Goal: Contribute content: Contribute content

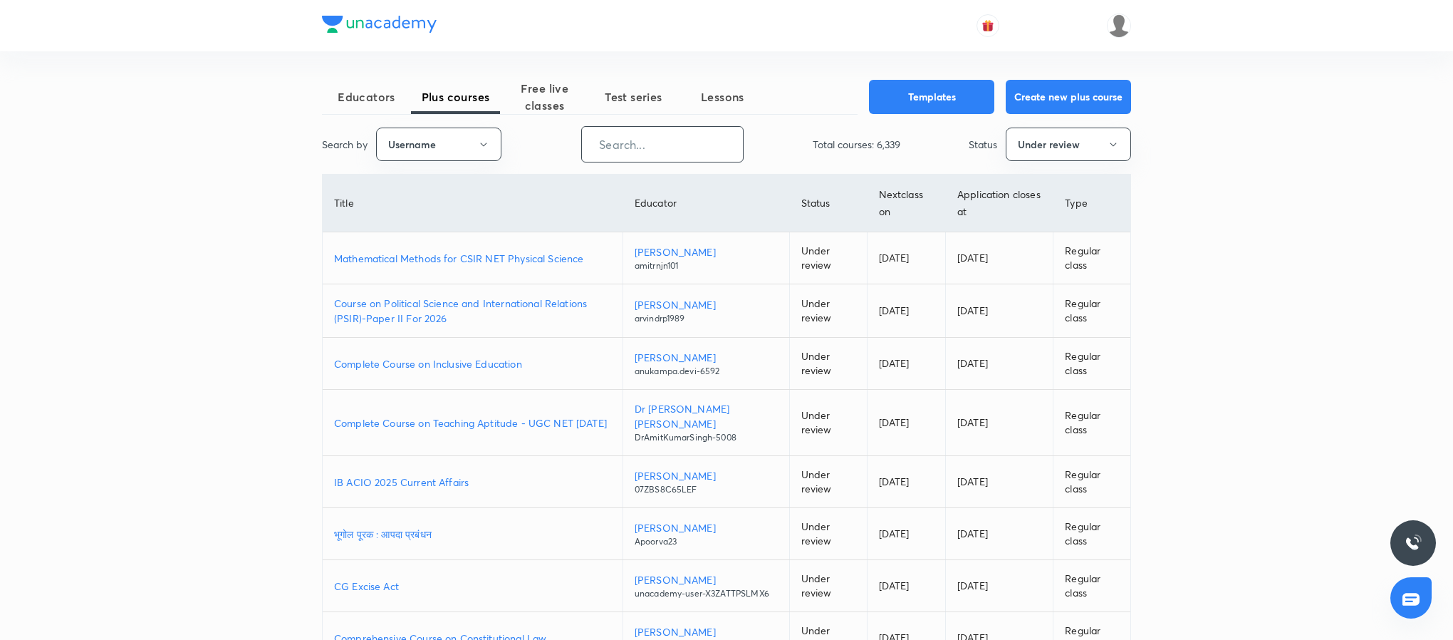
click at [648, 150] on input "text" at bounding box center [662, 144] width 161 height 36
paste input "unacademy-user-KMWN2D09XNJ2"
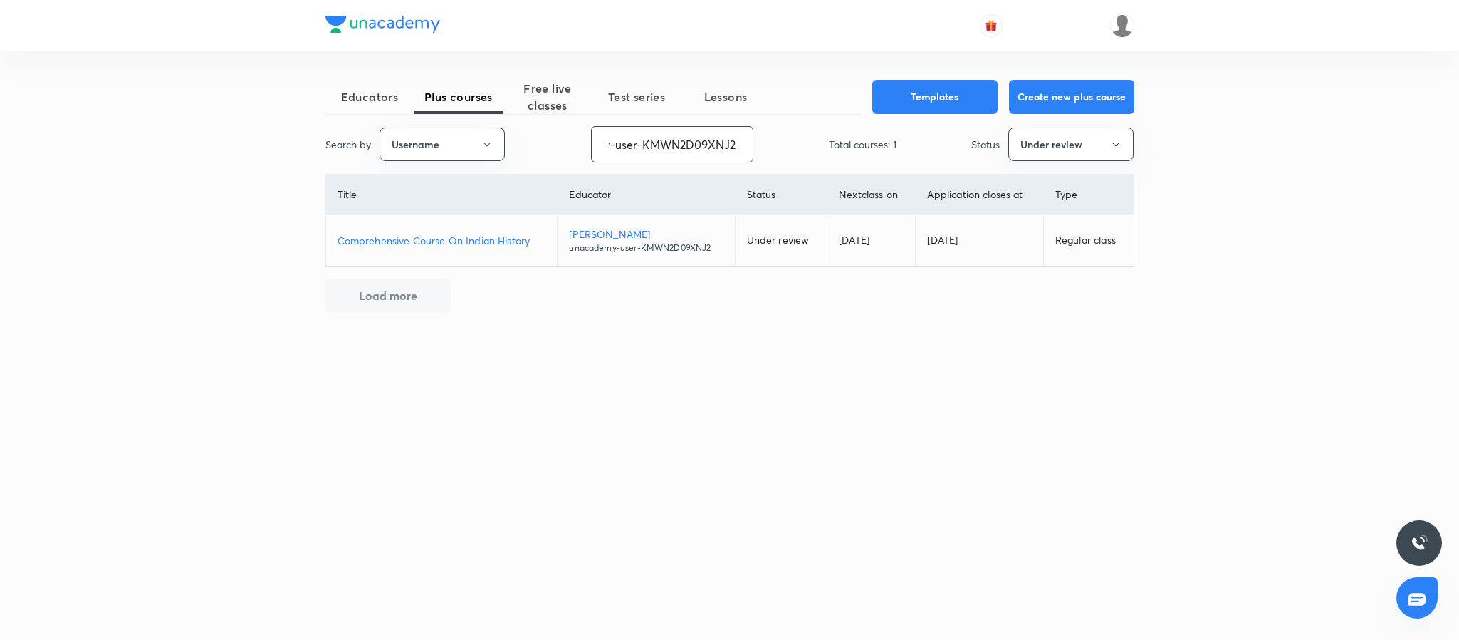
type input "unacademy-user-KMWN2D09XNJ2"
click at [443, 239] on p "Comprehensive Course On Indian History" at bounding box center [442, 240] width 209 height 15
click at [682, 130] on input "unacademy-user-KMWN2D09XNJ2" at bounding box center [672, 144] width 161 height 36
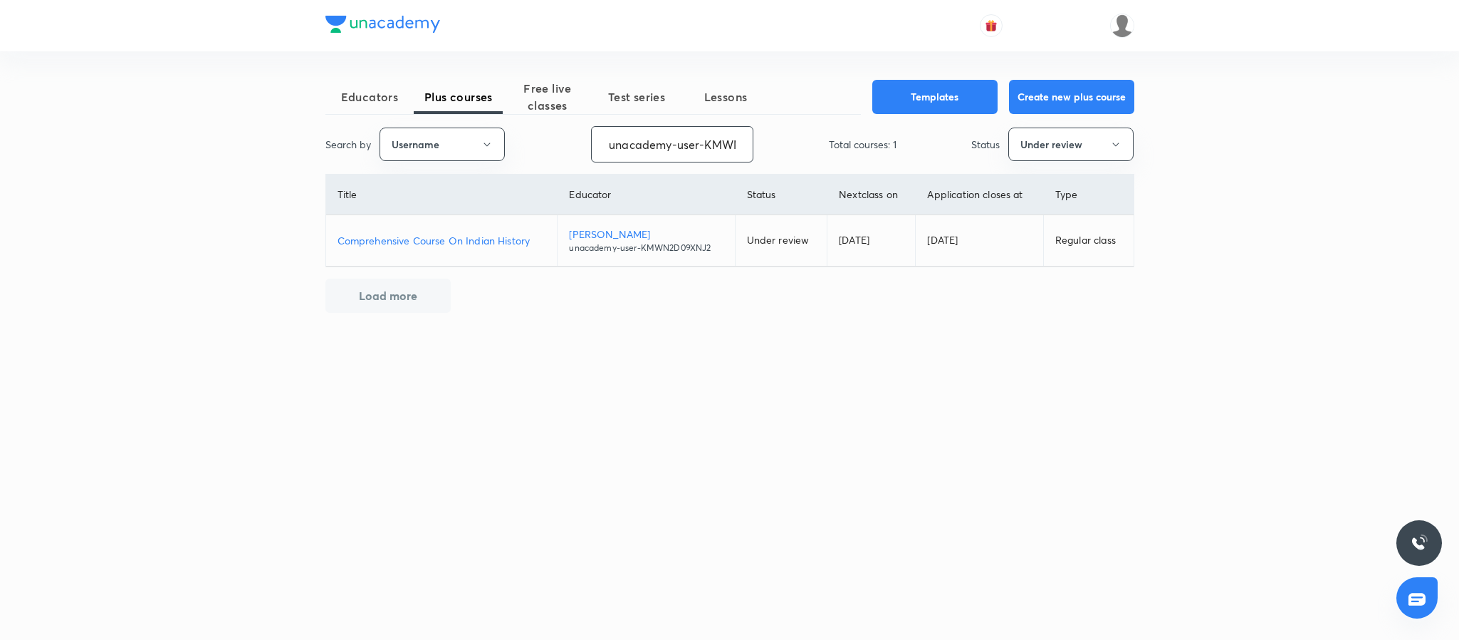
click at [682, 130] on input "unacademy-user-KMWN2D09XNJ2" at bounding box center [672, 144] width 161 height 36
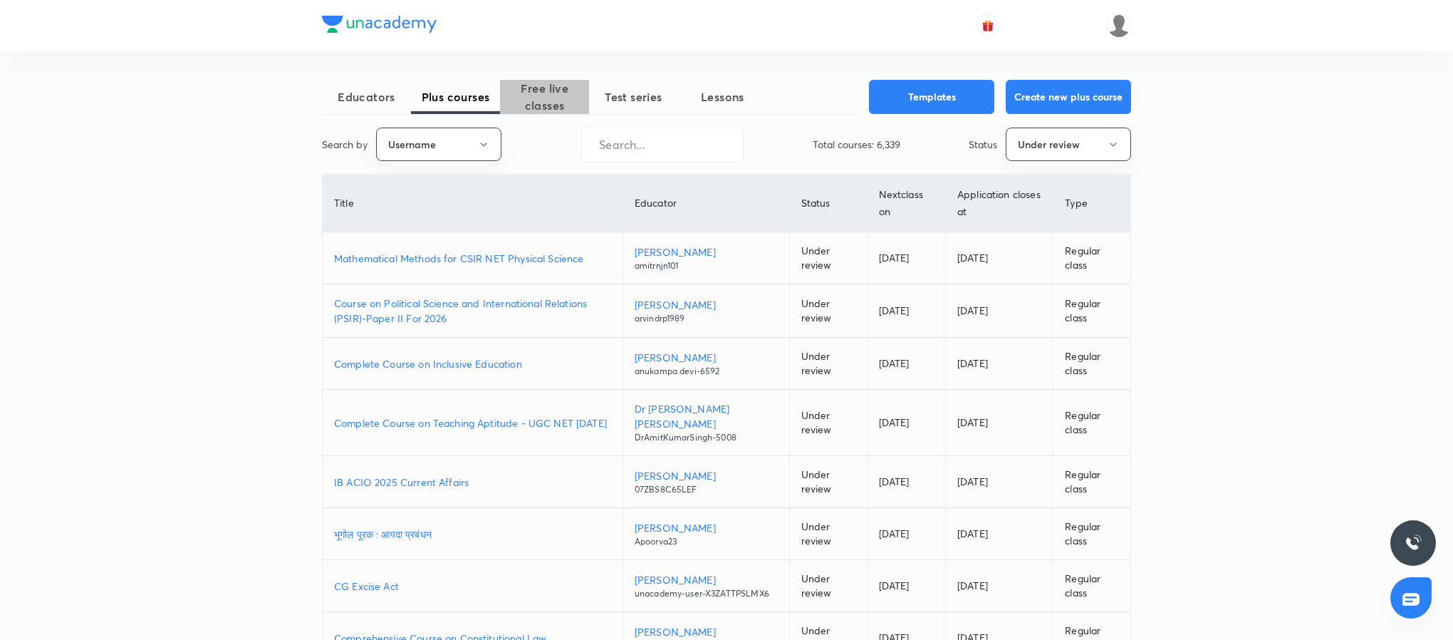
click at [543, 105] on span "Free live classes" at bounding box center [544, 97] width 89 height 34
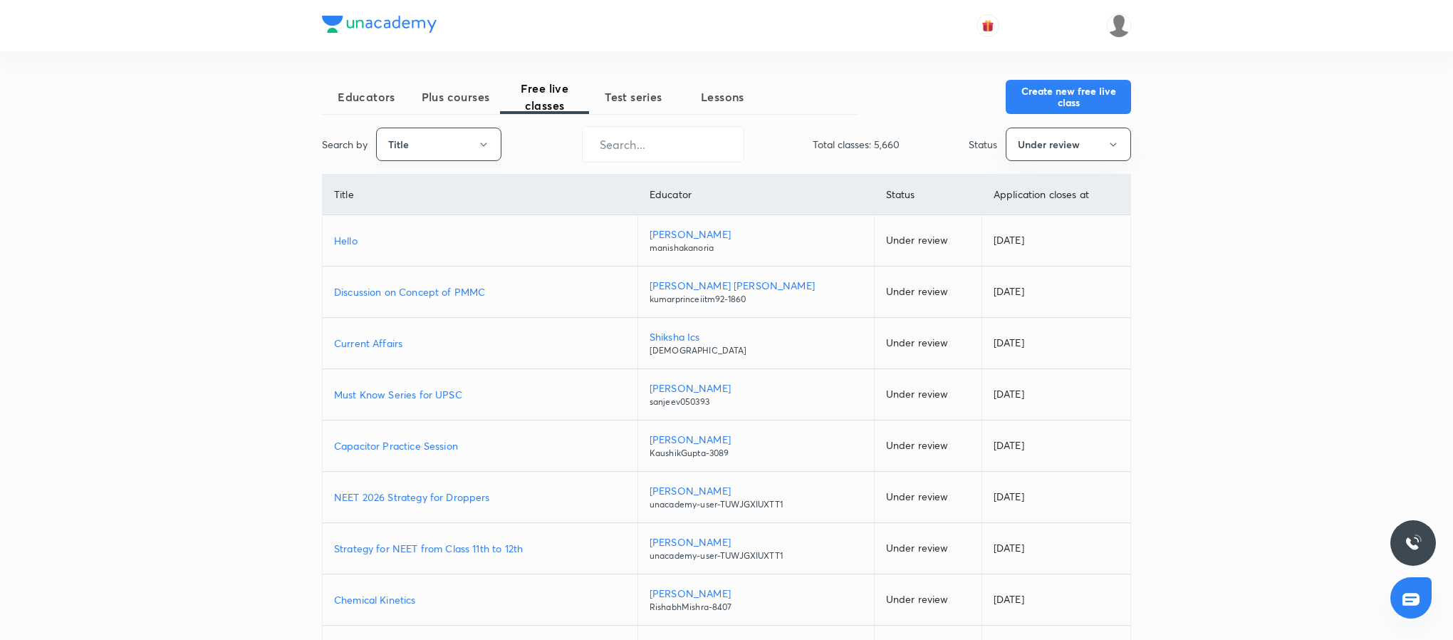
click at [475, 142] on button "Title" at bounding box center [438, 143] width 125 height 33
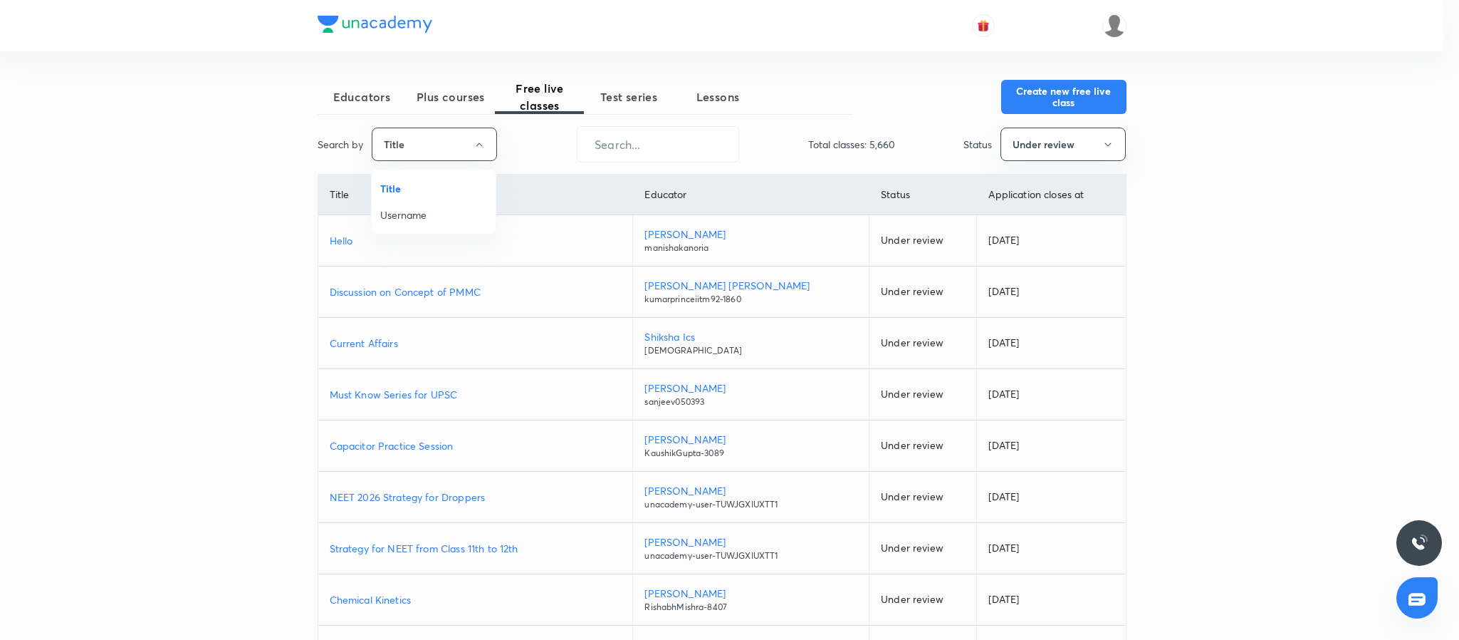
click at [424, 221] on span "Username" at bounding box center [433, 214] width 107 height 15
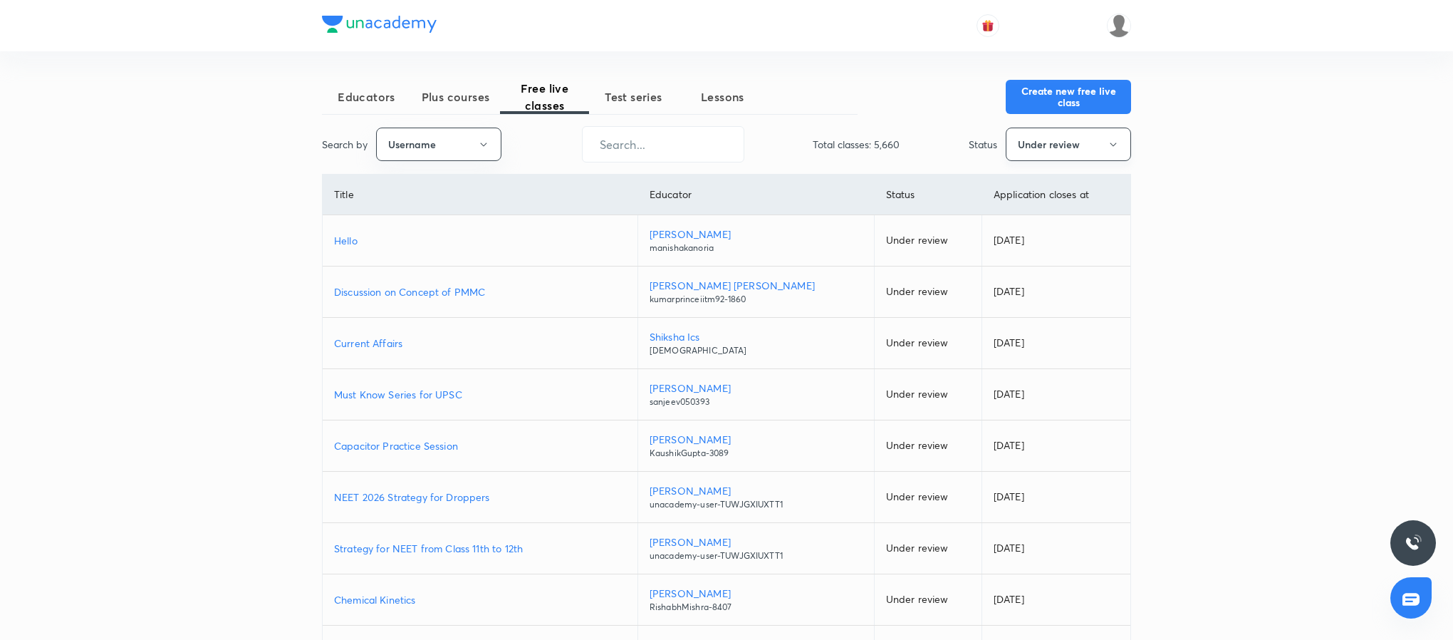
click at [1022, 146] on button "Under review" at bounding box center [1068, 143] width 125 height 33
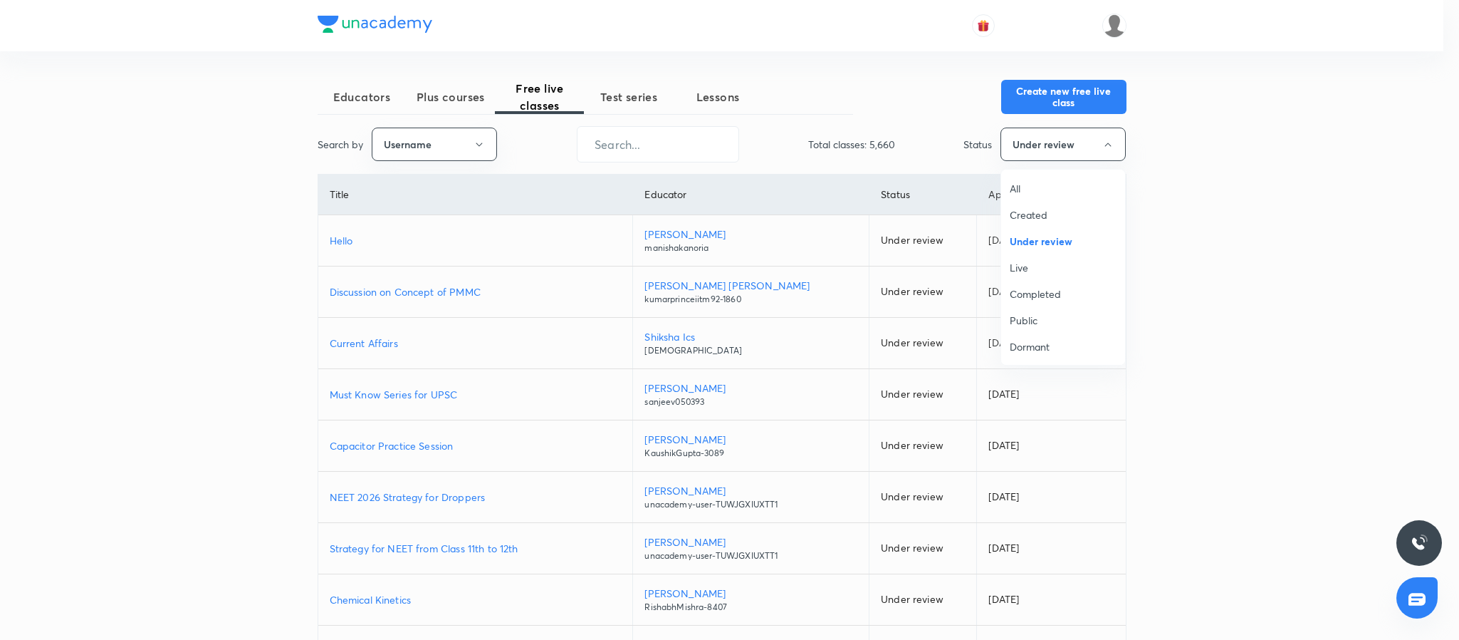
click at [1026, 297] on span "Completed" at bounding box center [1063, 293] width 107 height 15
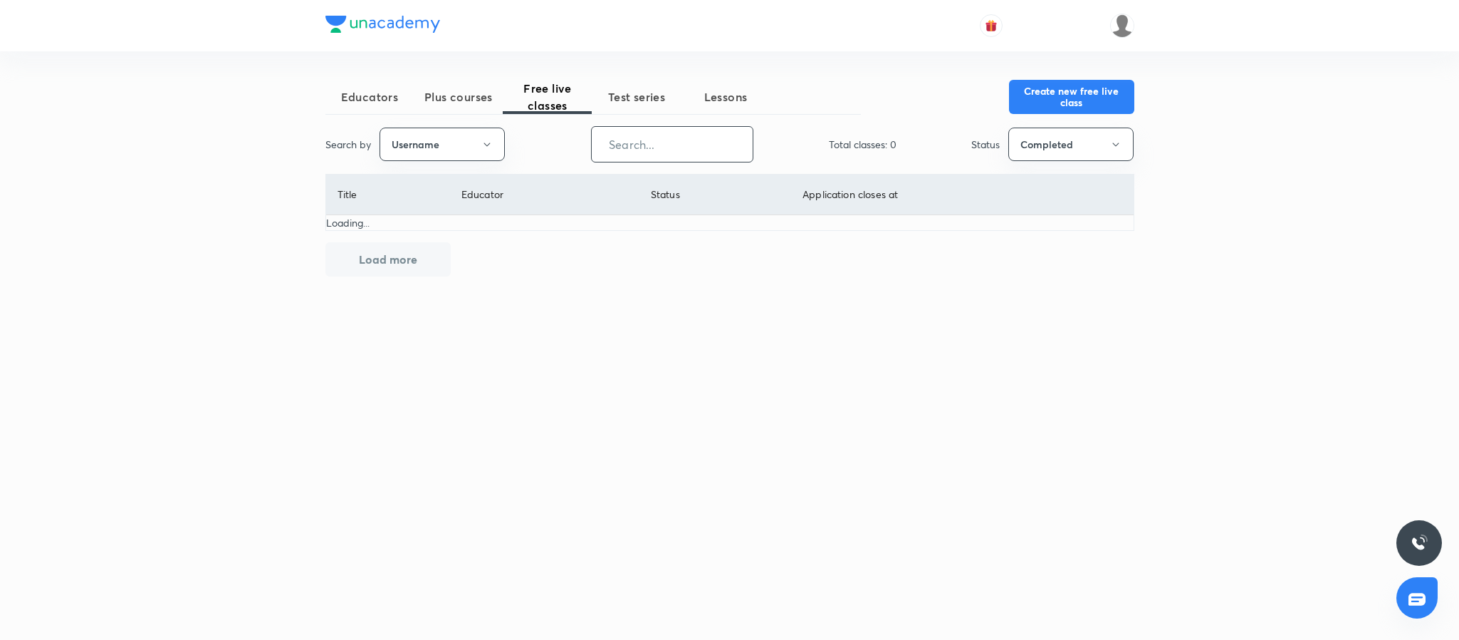
click at [708, 135] on input "text" at bounding box center [672, 144] width 161 height 36
paste input "khushraho"
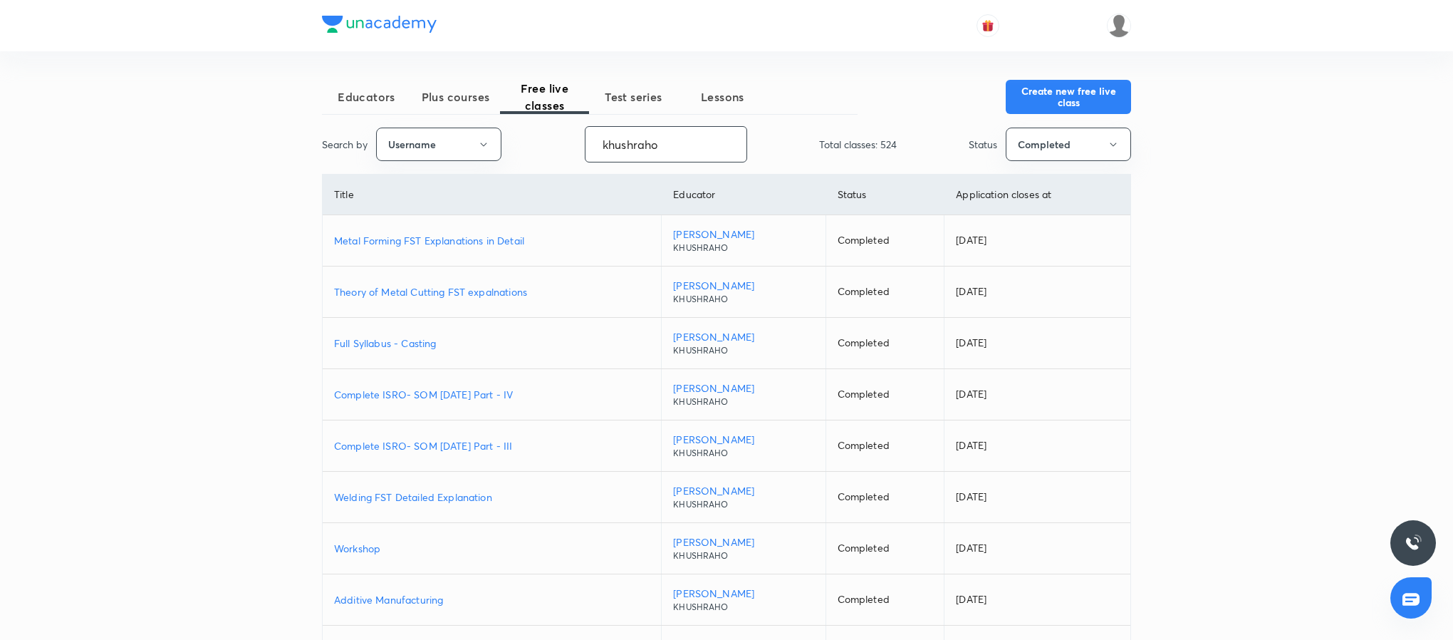
scroll to position [165, 0]
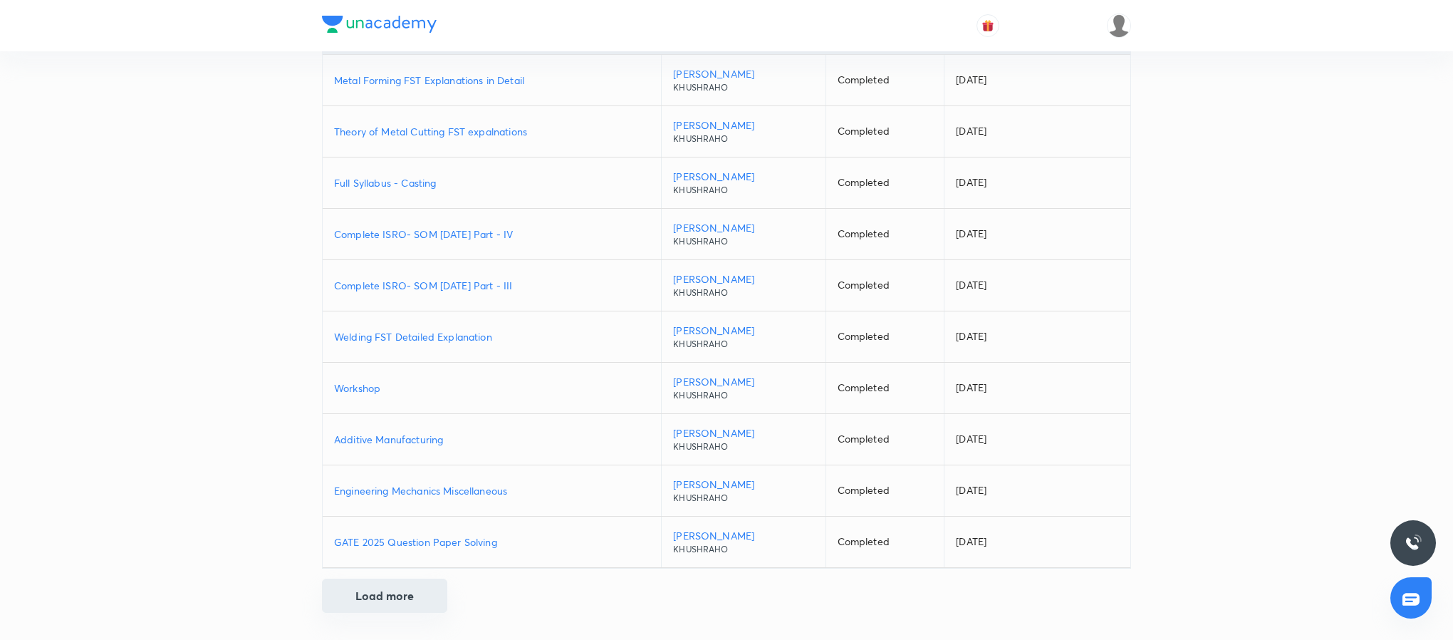
type input "khushraho"
click at [389, 583] on button "Load more" at bounding box center [384, 595] width 125 height 34
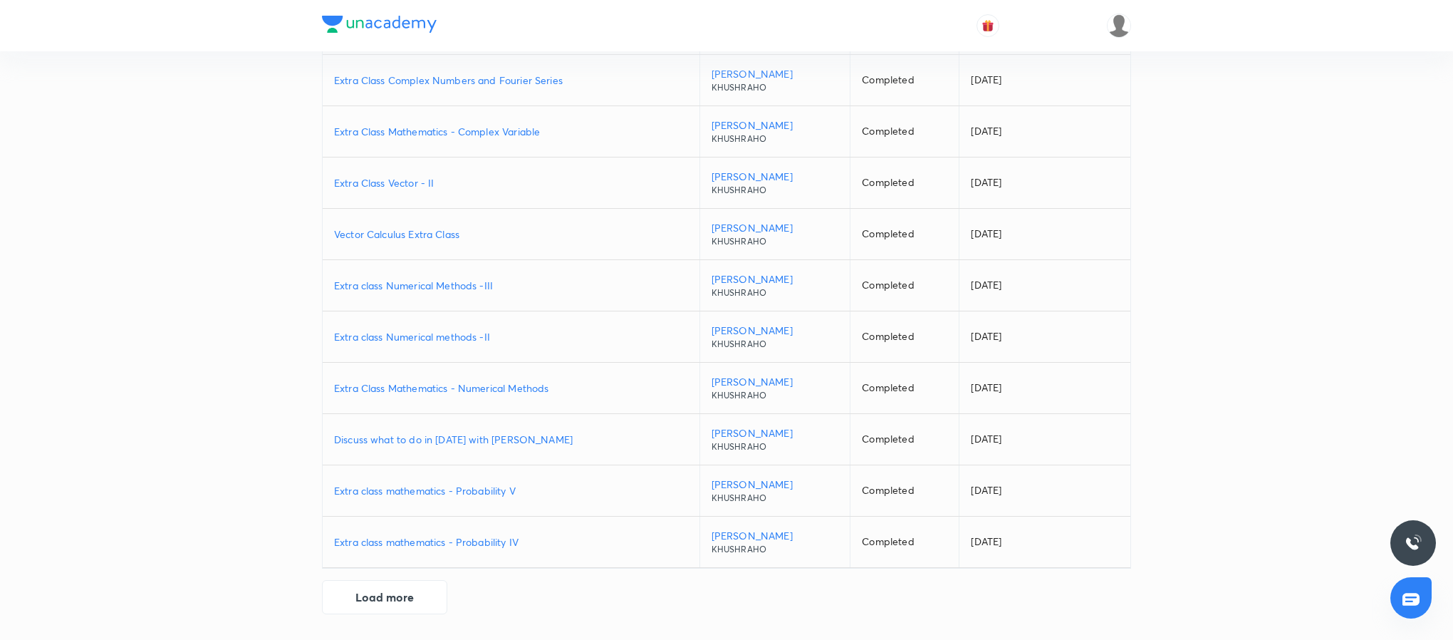
scroll to position [680, 0]
click at [428, 593] on button "Load more" at bounding box center [384, 595] width 125 height 34
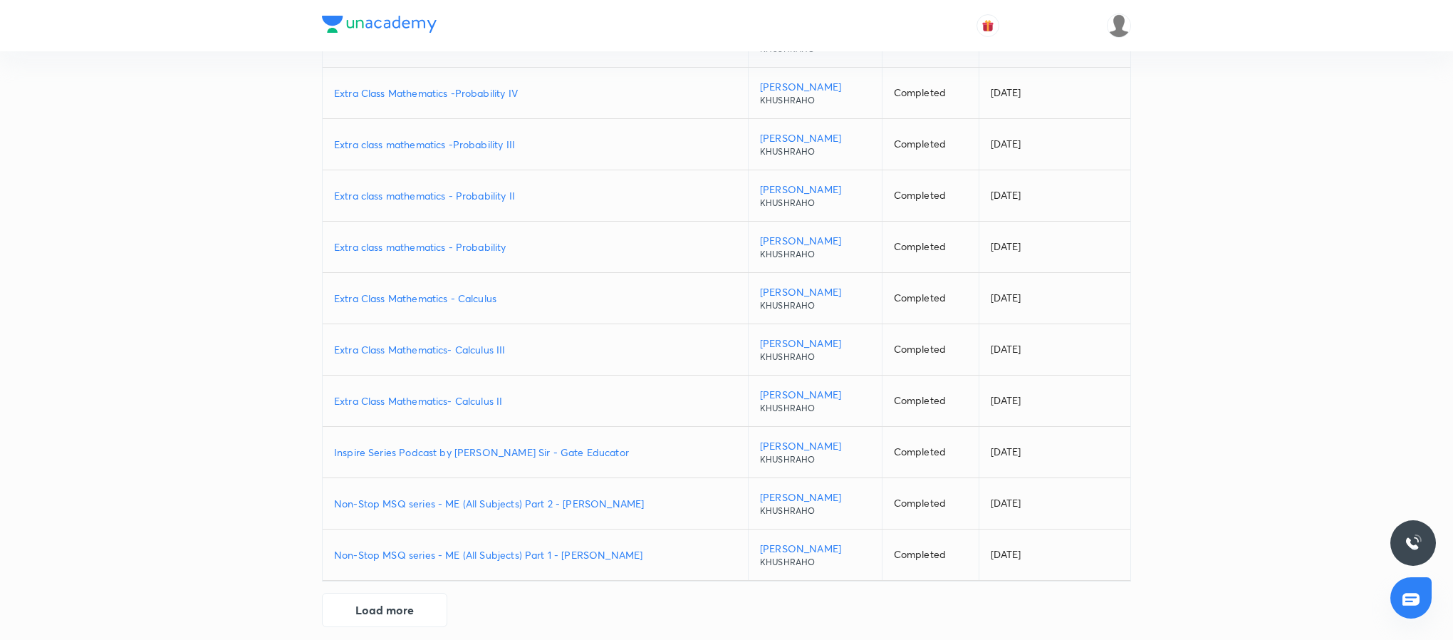
scroll to position [1197, 0]
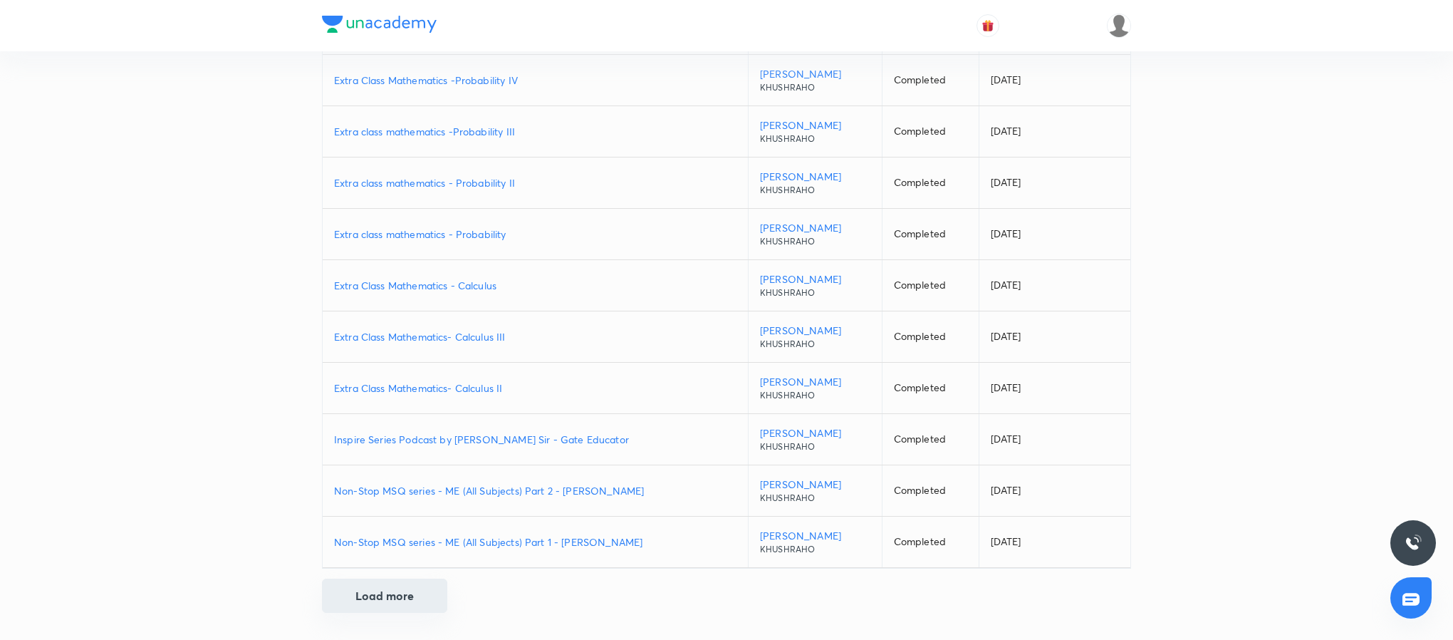
click at [370, 605] on button "Load more" at bounding box center [384, 595] width 125 height 34
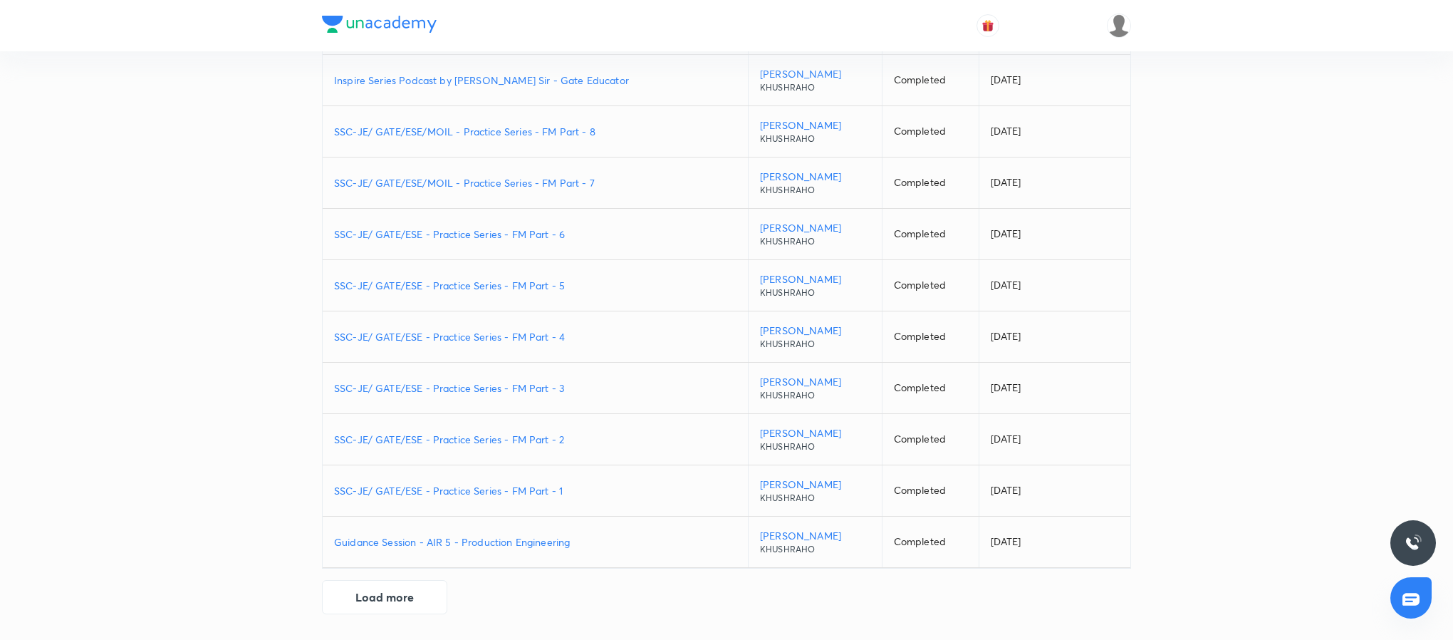
scroll to position [1712, 0]
click at [407, 592] on button "Load more" at bounding box center [384, 595] width 125 height 34
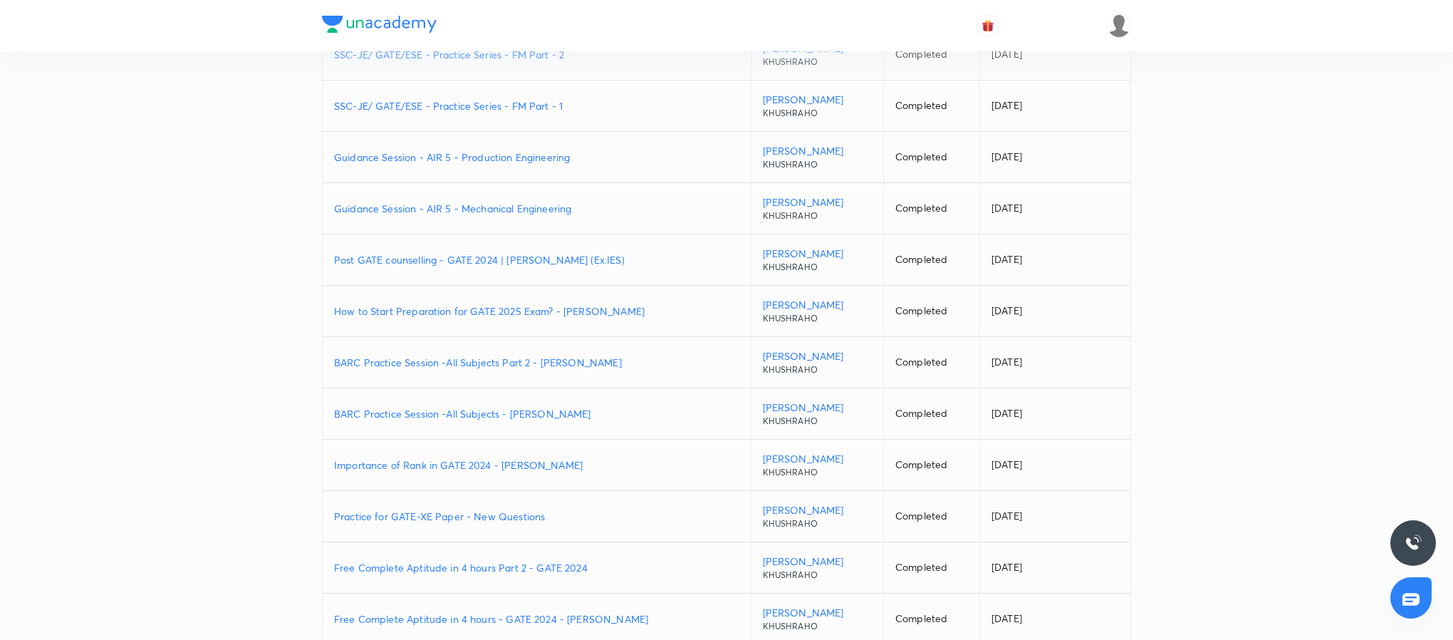
scroll to position [2229, 0]
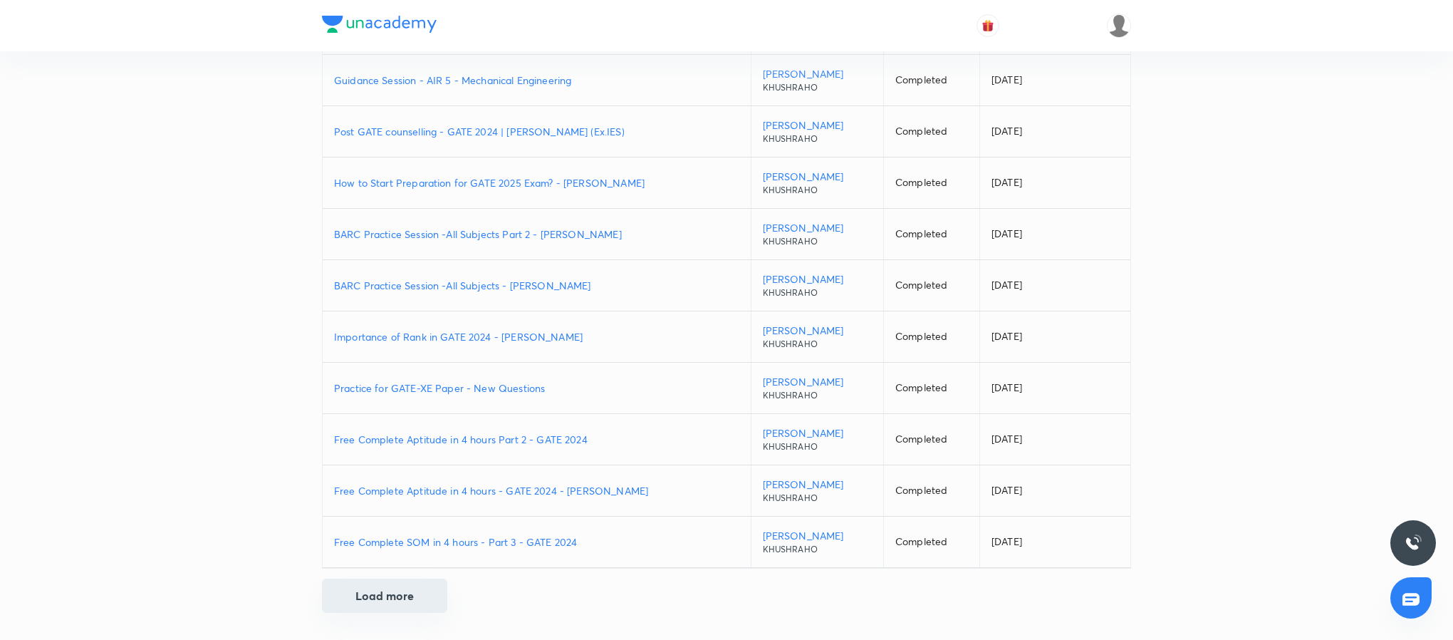
click at [394, 603] on button "Load more" at bounding box center [384, 595] width 125 height 34
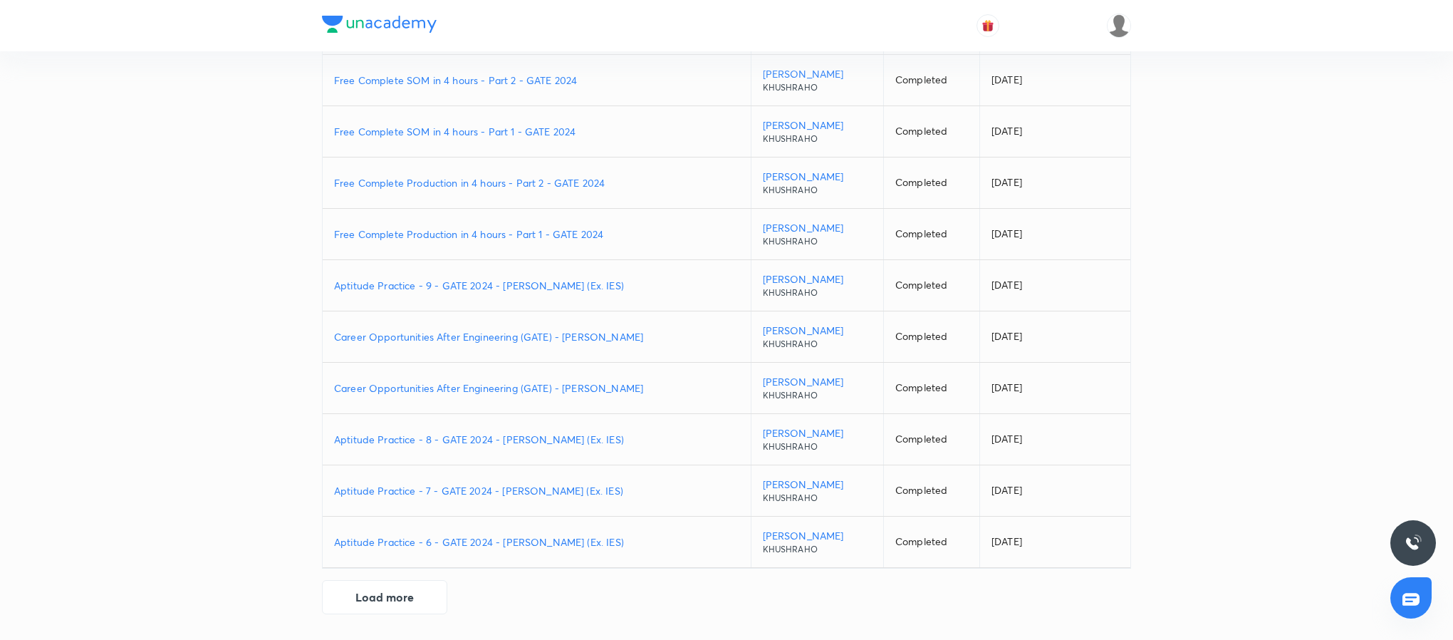
scroll to position [2743, 0]
click at [405, 584] on button "Load more" at bounding box center [384, 595] width 125 height 34
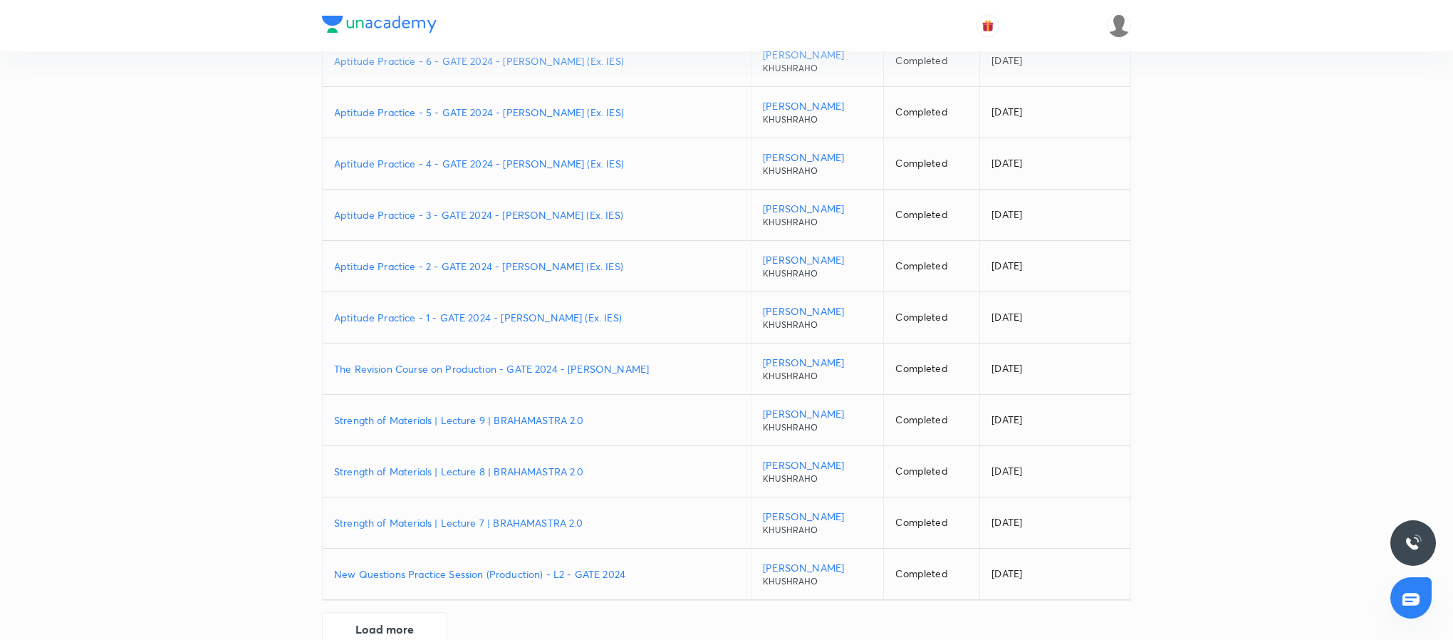
scroll to position [3261, 0]
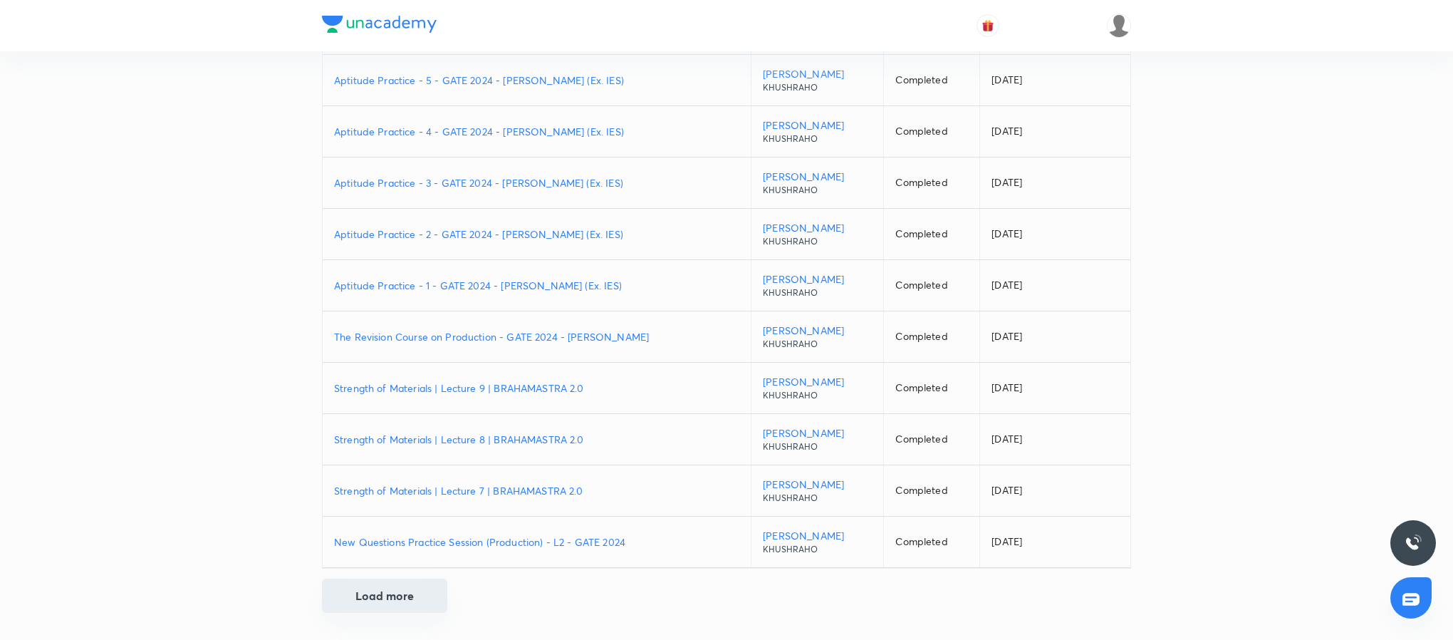
click at [385, 586] on button "Load more" at bounding box center [384, 595] width 125 height 34
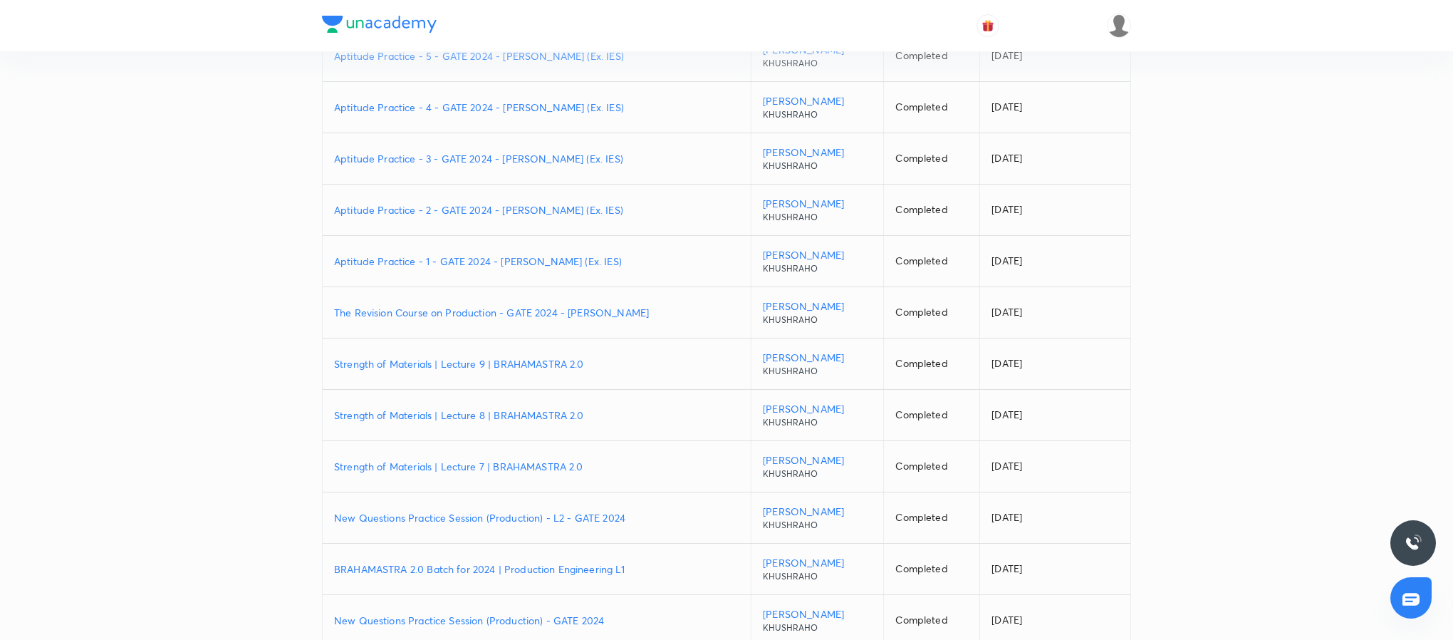
scroll to position [3778, 0]
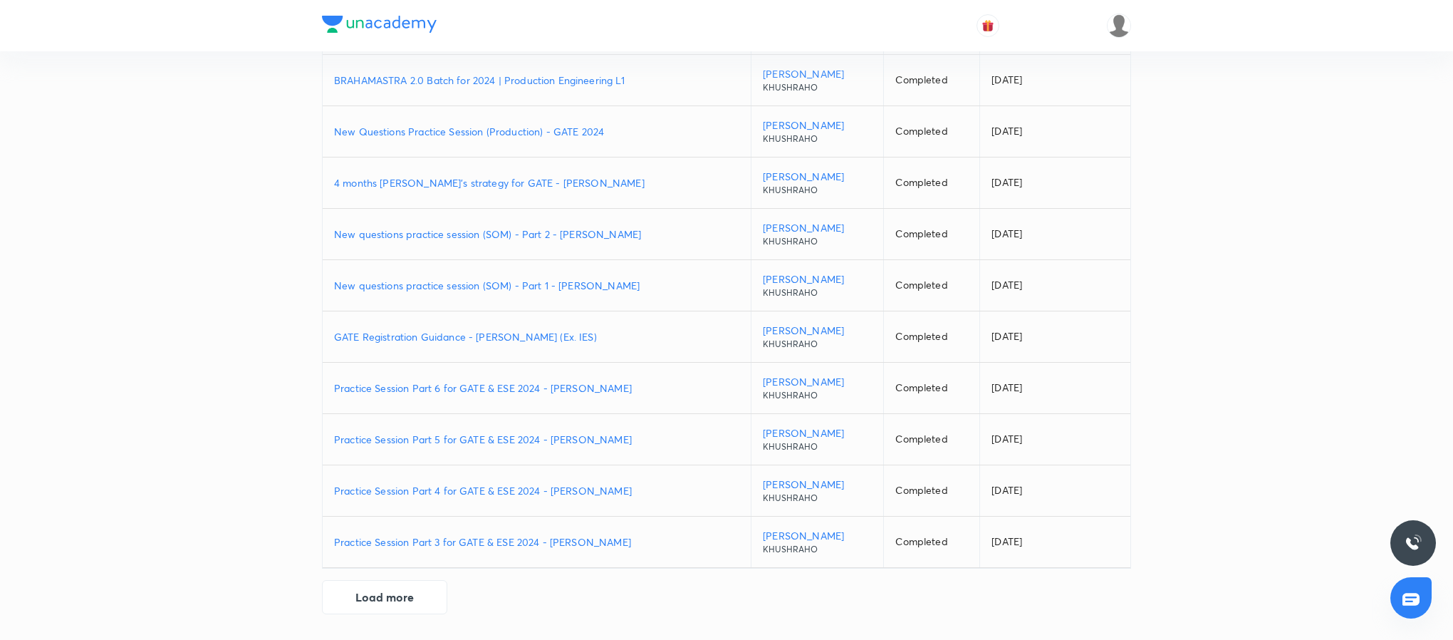
click at [488, 329] on p "GATE Registration Guidance - S K Mondal (Ex. IES)" at bounding box center [536, 336] width 405 height 15
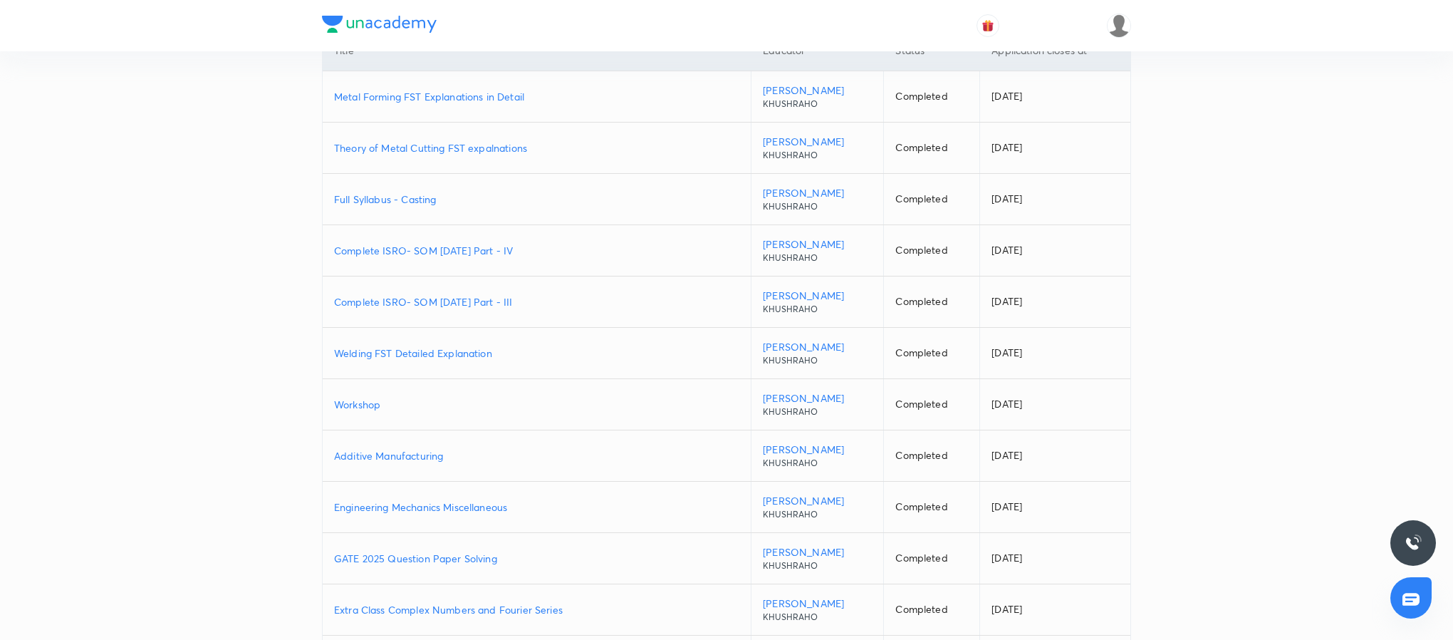
scroll to position [0, 0]
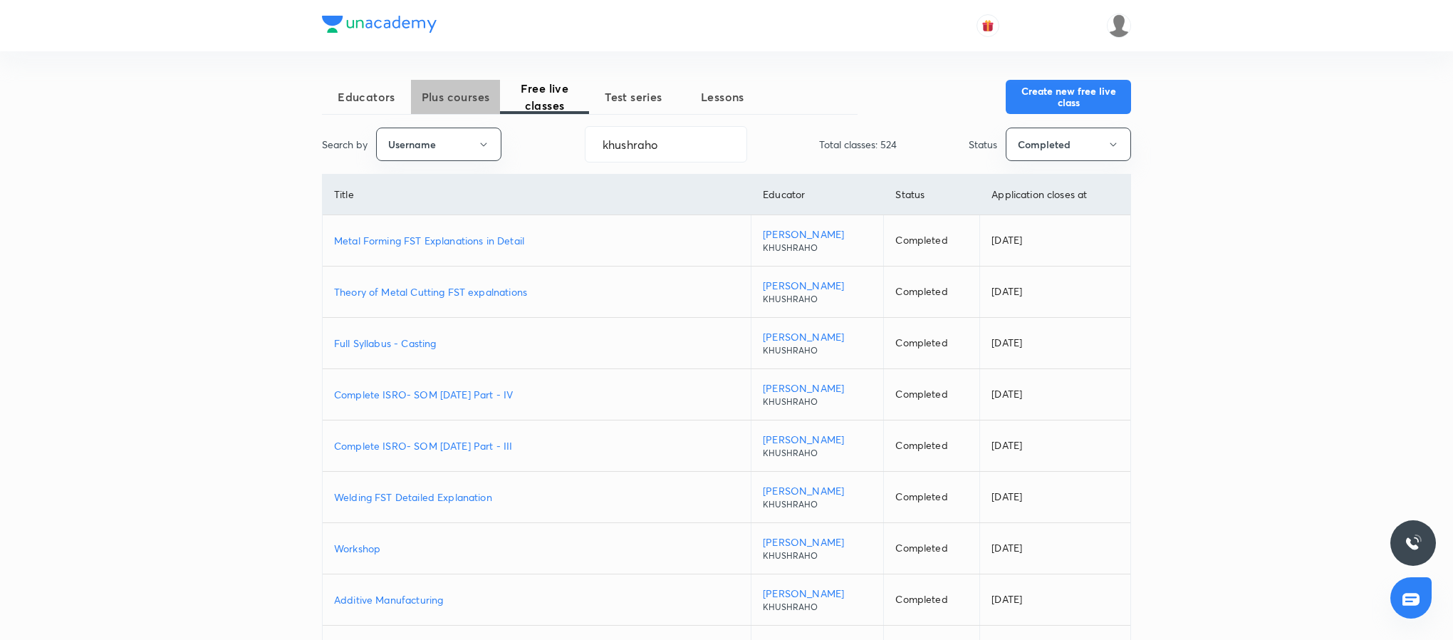
click at [449, 85] on button "Plus courses" at bounding box center [455, 97] width 89 height 34
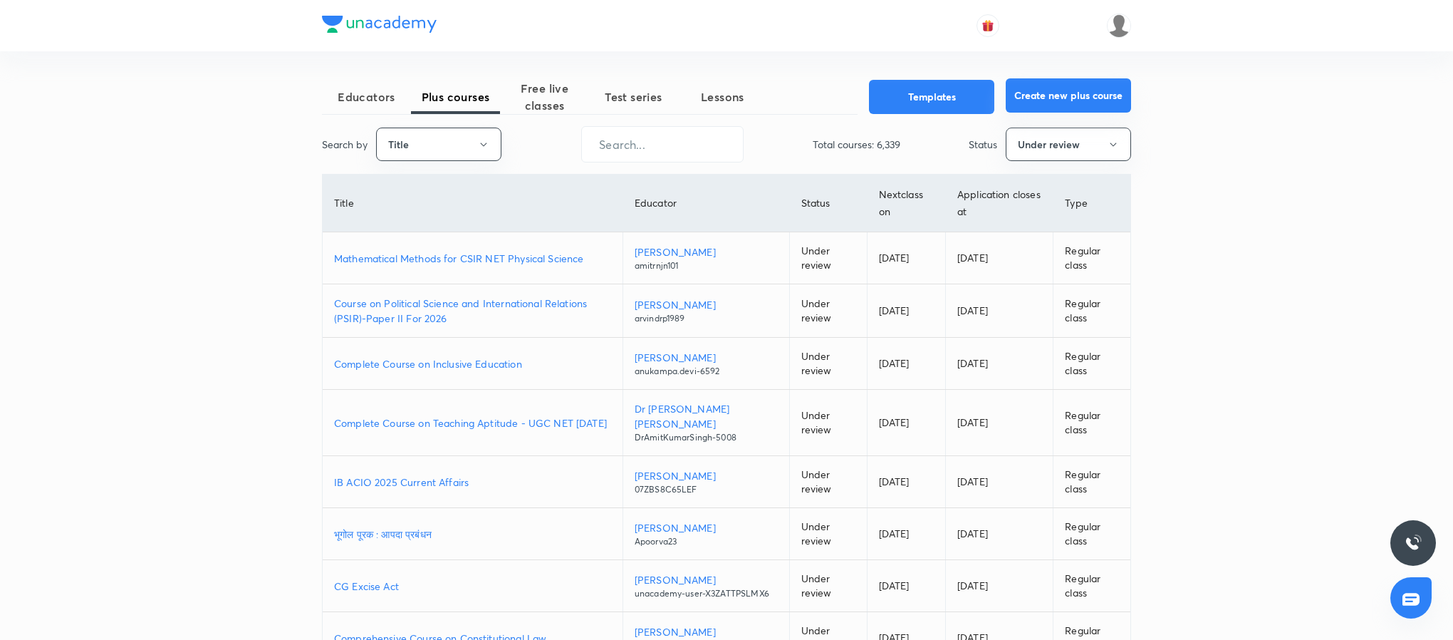
click at [1082, 97] on button "Create new plus course" at bounding box center [1068, 95] width 125 height 34
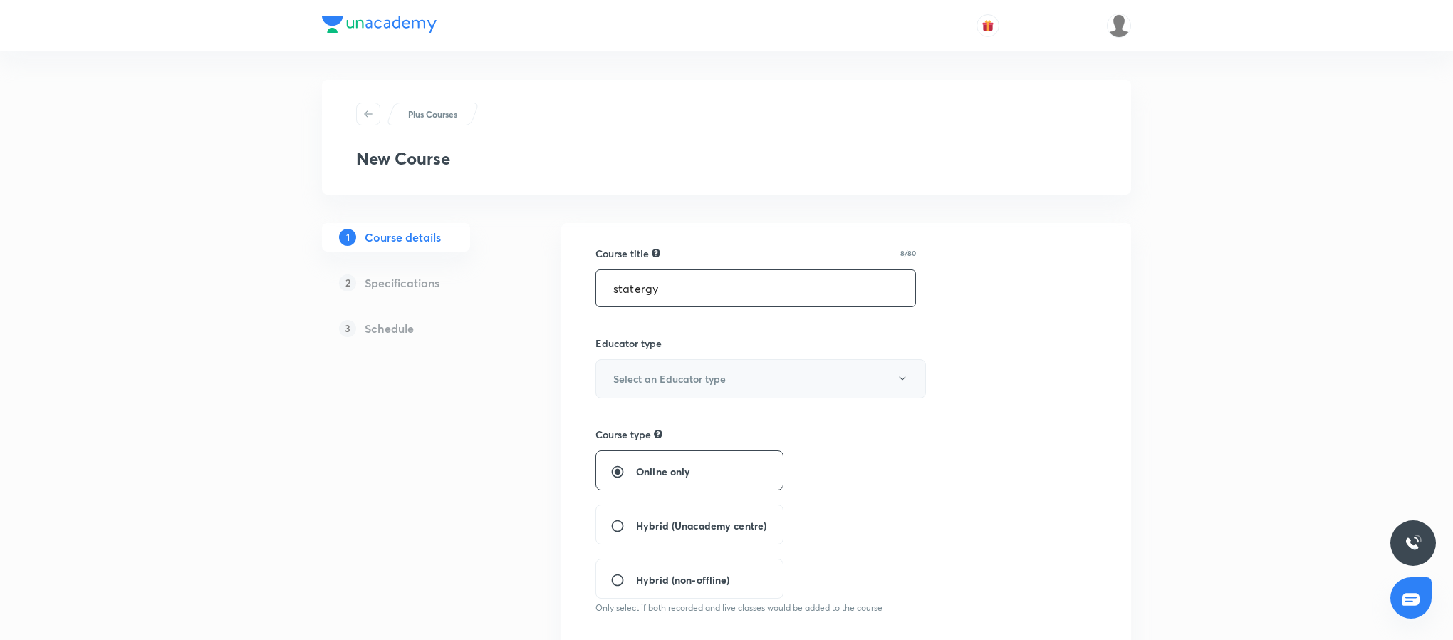
type input "statergy"
click at [684, 379] on h6 "Select an Educator type" at bounding box center [669, 378] width 113 height 15
click at [669, 432] on span "Unacademy educator" at bounding box center [756, 426] width 312 height 15
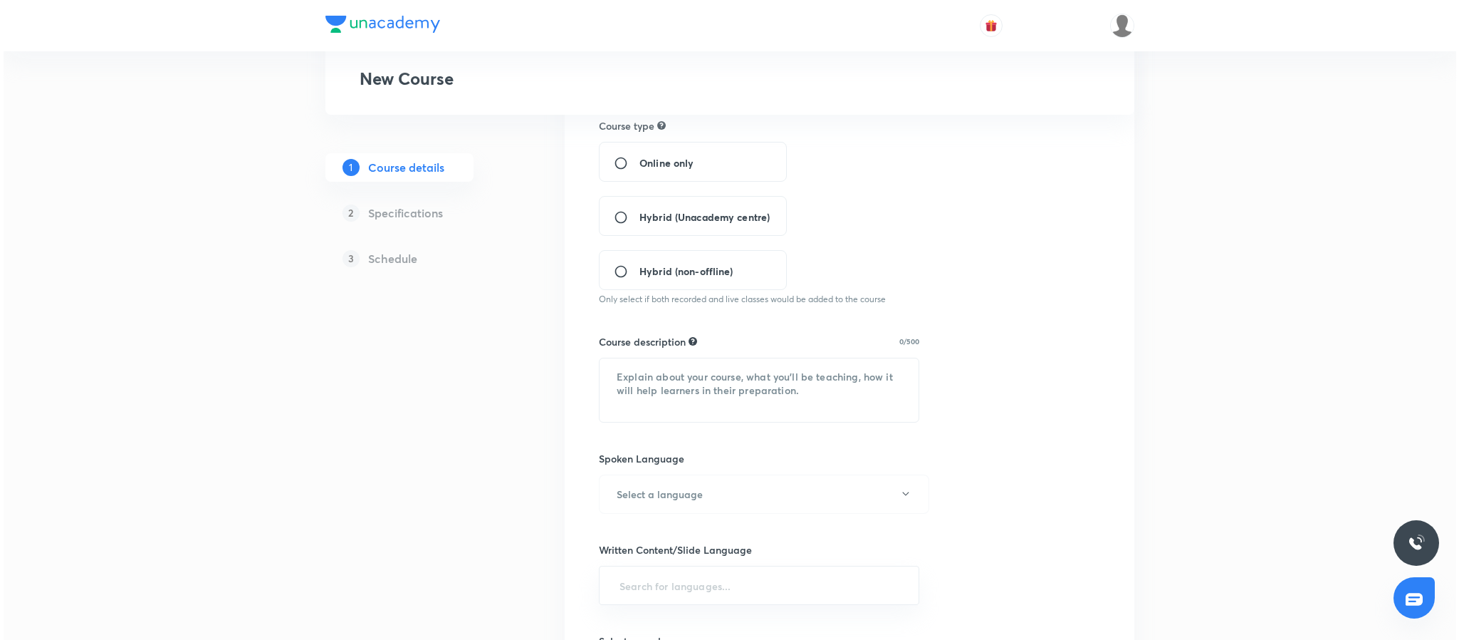
scroll to position [323, 0]
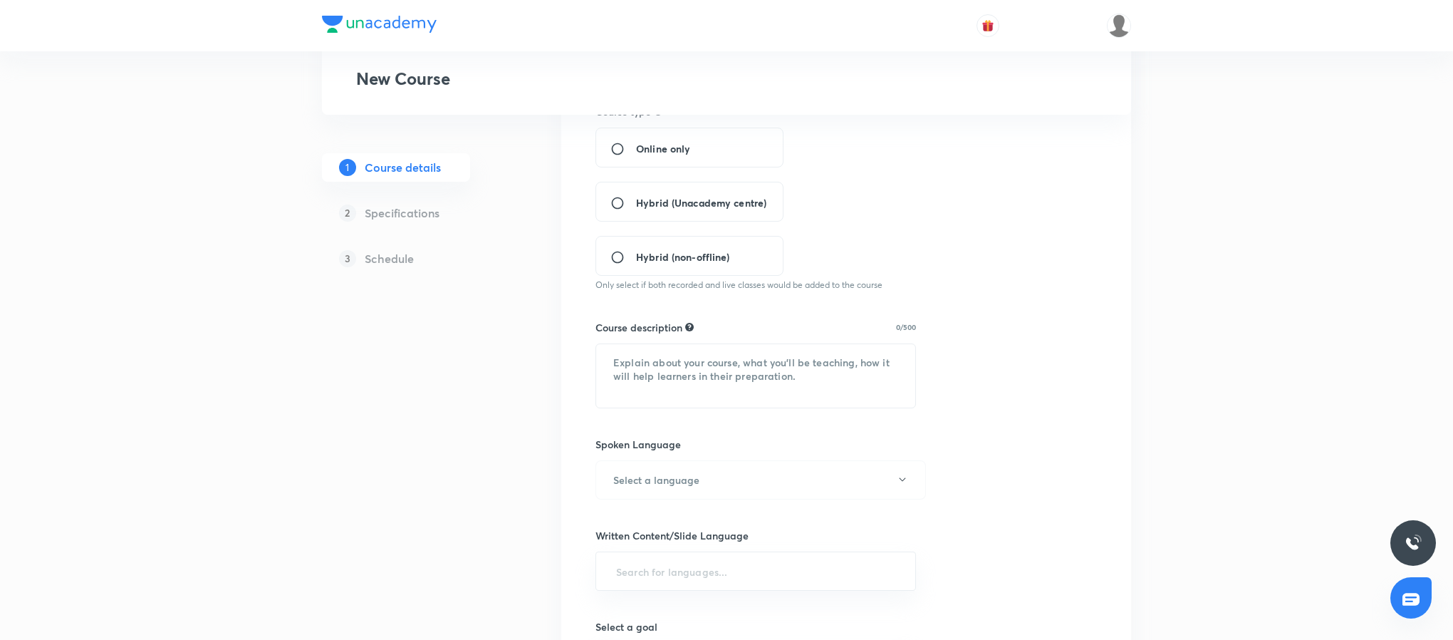
click at [615, 147] on input "Online only" at bounding box center [623, 149] width 26 height 14
radio input "true"
type textarea "dnmjfbcsjkanfcskjahfncsmaxhckusajncsjkabdfvdajknfvciysabdcnas,mdfGVADsrzthjxudm…"
click at [731, 481] on button "Select a language" at bounding box center [760, 479] width 330 height 39
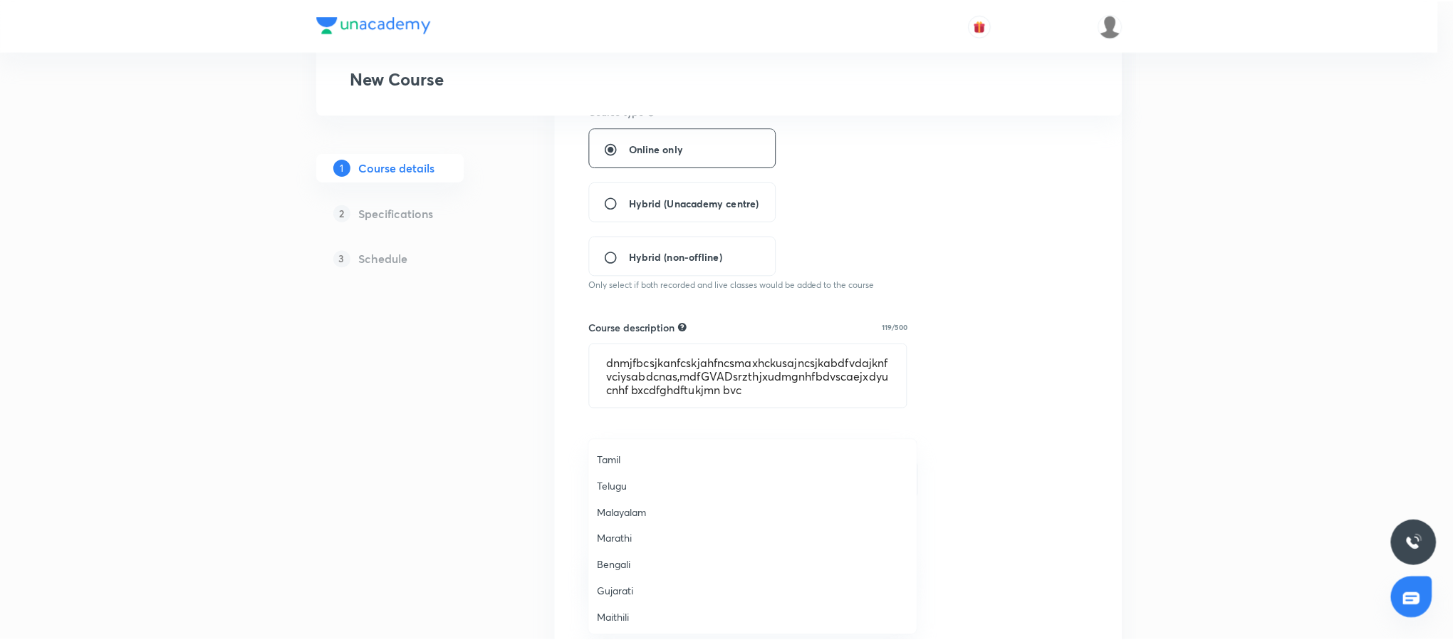
scroll to position [422, 0]
click at [637, 615] on span "Hinglish" at bounding box center [756, 616] width 312 height 15
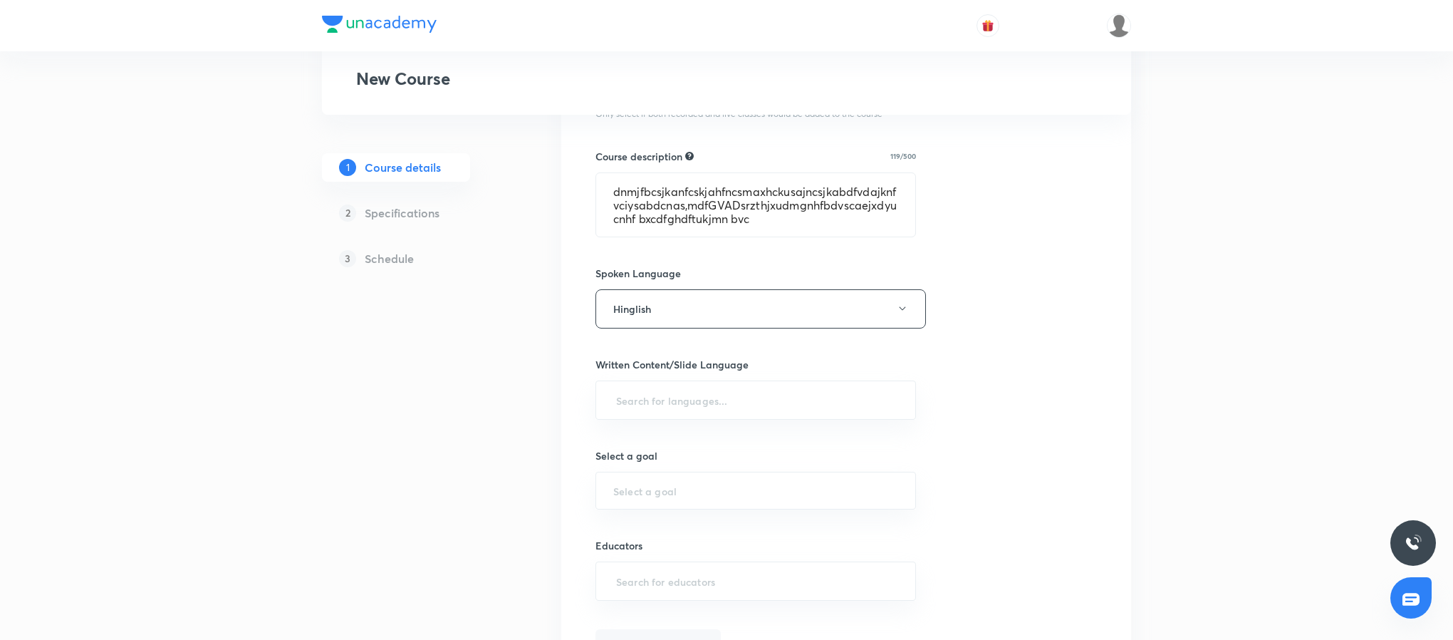
scroll to position [494, 0]
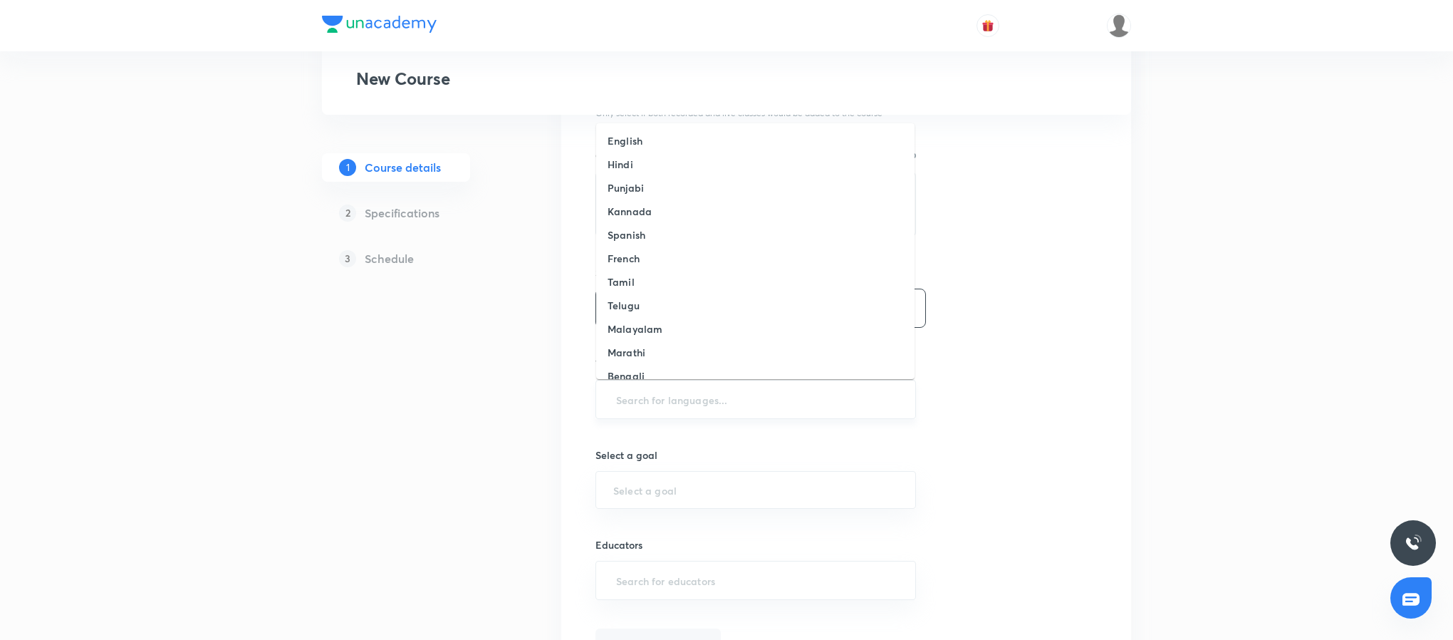
click at [791, 395] on input "text" at bounding box center [755, 399] width 285 height 26
click at [744, 140] on li "English" at bounding box center [755, 141] width 318 height 24
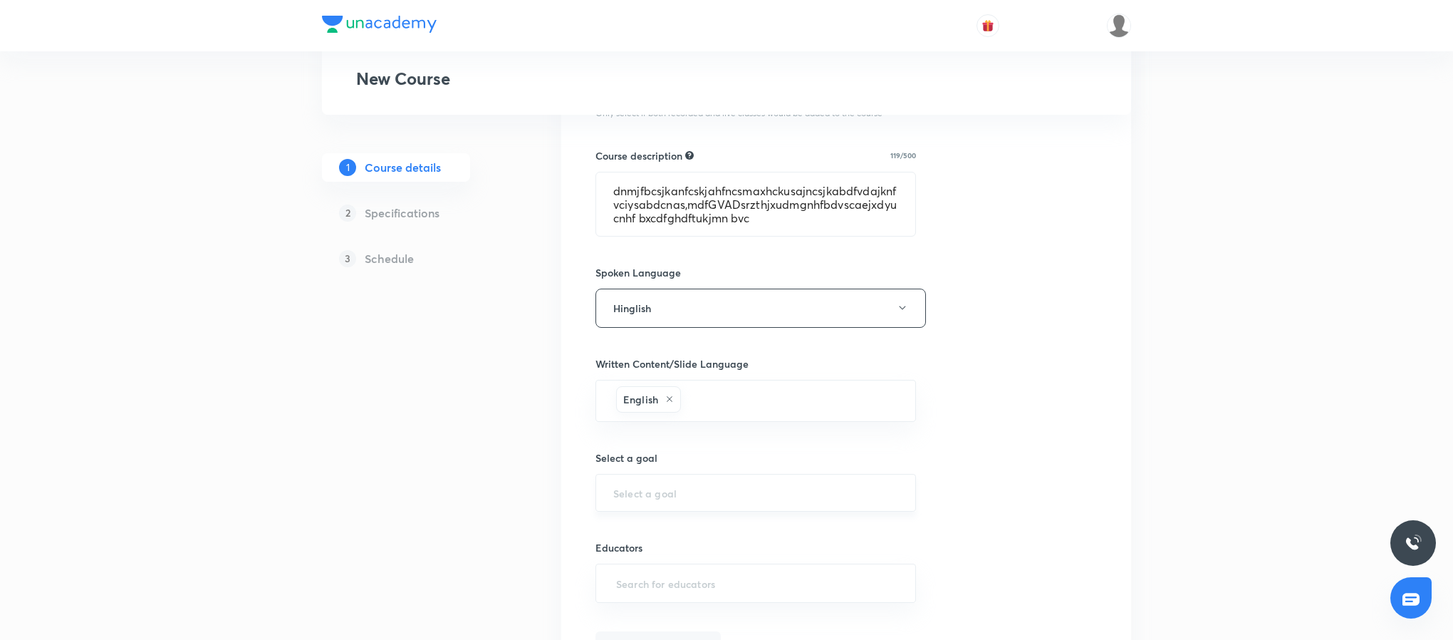
click at [741, 484] on div "​" at bounding box center [755, 493] width 320 height 38
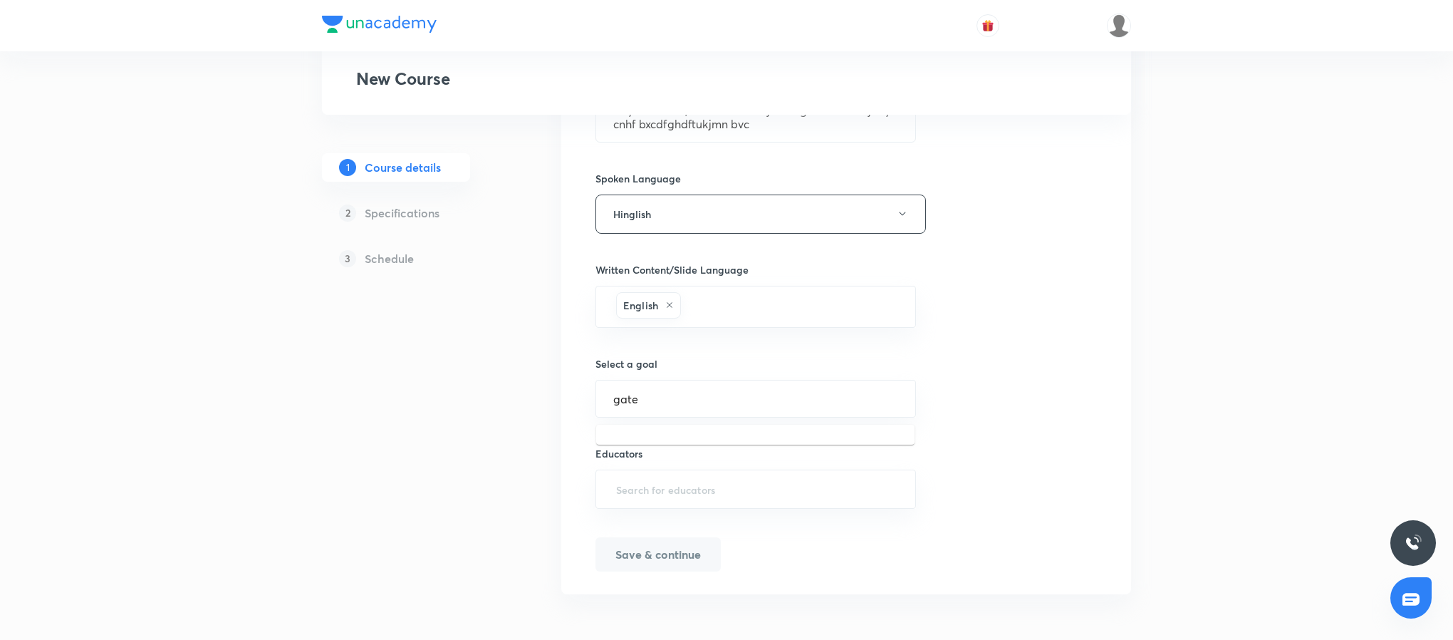
type input "gate"
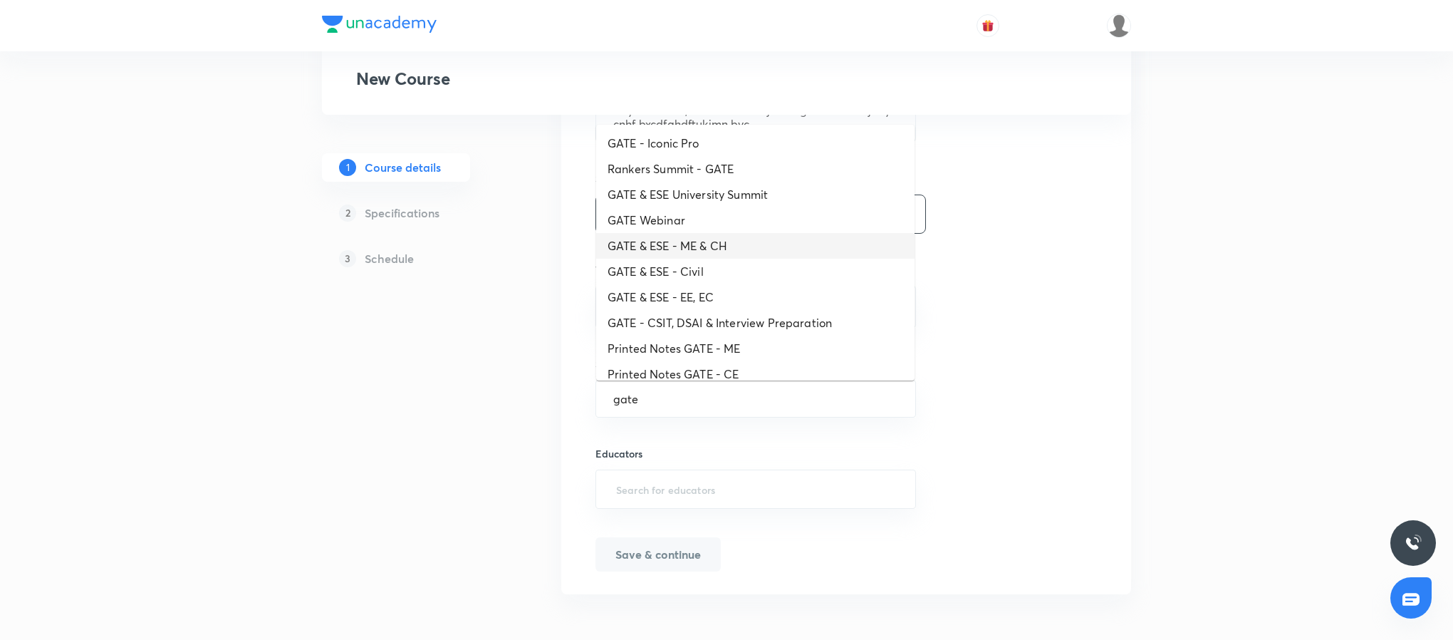
click at [766, 244] on li "GATE & ESE - ME & CH" at bounding box center [755, 246] width 318 height 26
type input "GATE & ESE - ME & CH"
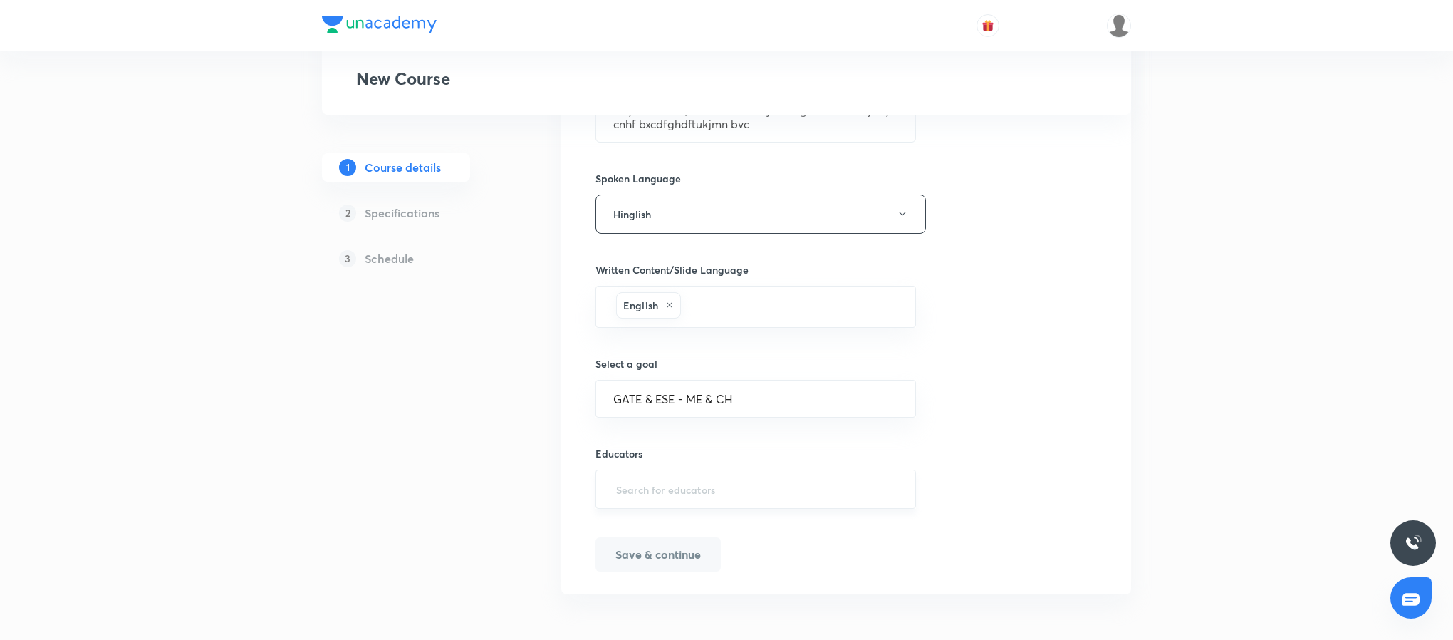
click at [705, 503] on div "​" at bounding box center [755, 488] width 320 height 39
paste input "khushraho"
type input "khushraho"
click at [716, 533] on h6 "[PERSON_NAME]([GEOGRAPHIC_DATA])" at bounding box center [743, 540] width 197 height 15
click at [689, 556] on button "Save & continue" at bounding box center [657, 553] width 125 height 34
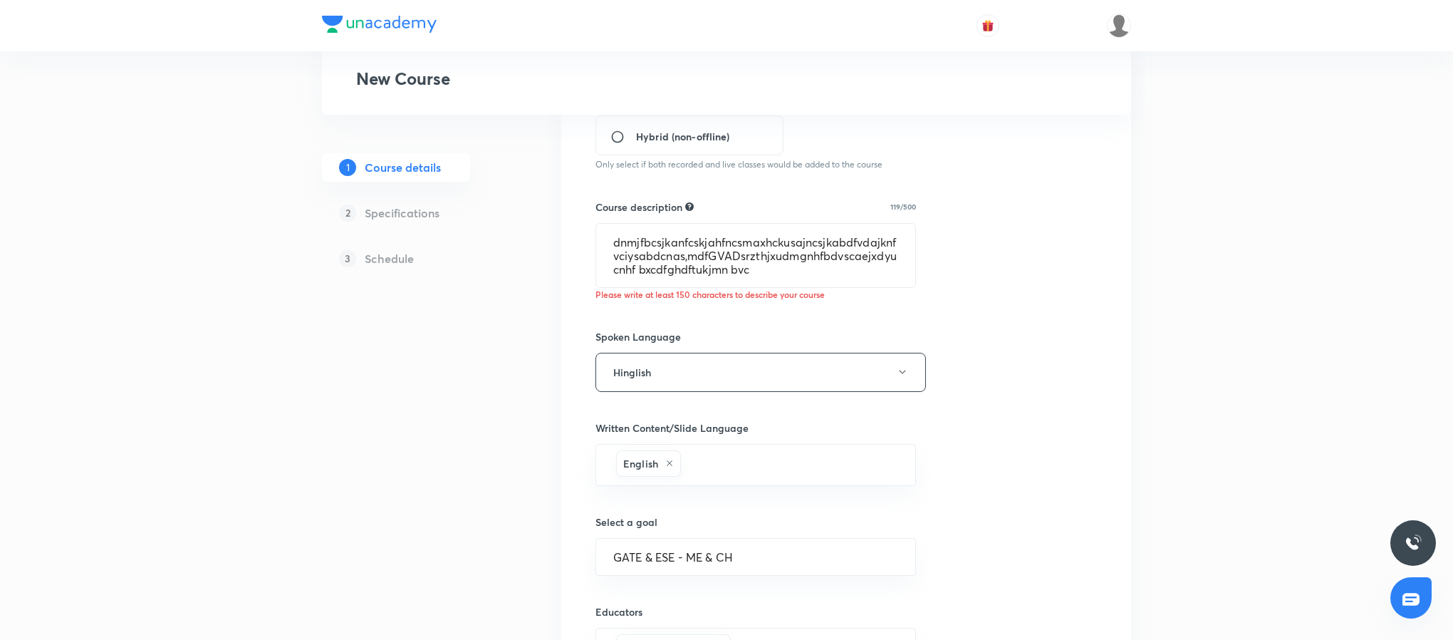
scroll to position [439, 0]
click at [818, 272] on textarea "dnmjfbcsjkanfcskjahfncsmaxhckusajncsjkabdfvdajknfvciysabdcnas,mdfGVADsrzthjxudm…" at bounding box center [755, 259] width 319 height 63
type textarea "dnmjfbcsjkanfcskjahfncsmaxhckusajncsjkabdfvdajknfvciysabdcnas,mdfGVADsrzthjxudm…"
click at [843, 274] on textarea "dnmjfbcsjkanfcskjahfncsmaxhckusajncsjkabdfvdajknfvciysabdcnas,mdfGVADsrzthjxudm…" at bounding box center [755, 259] width 319 height 63
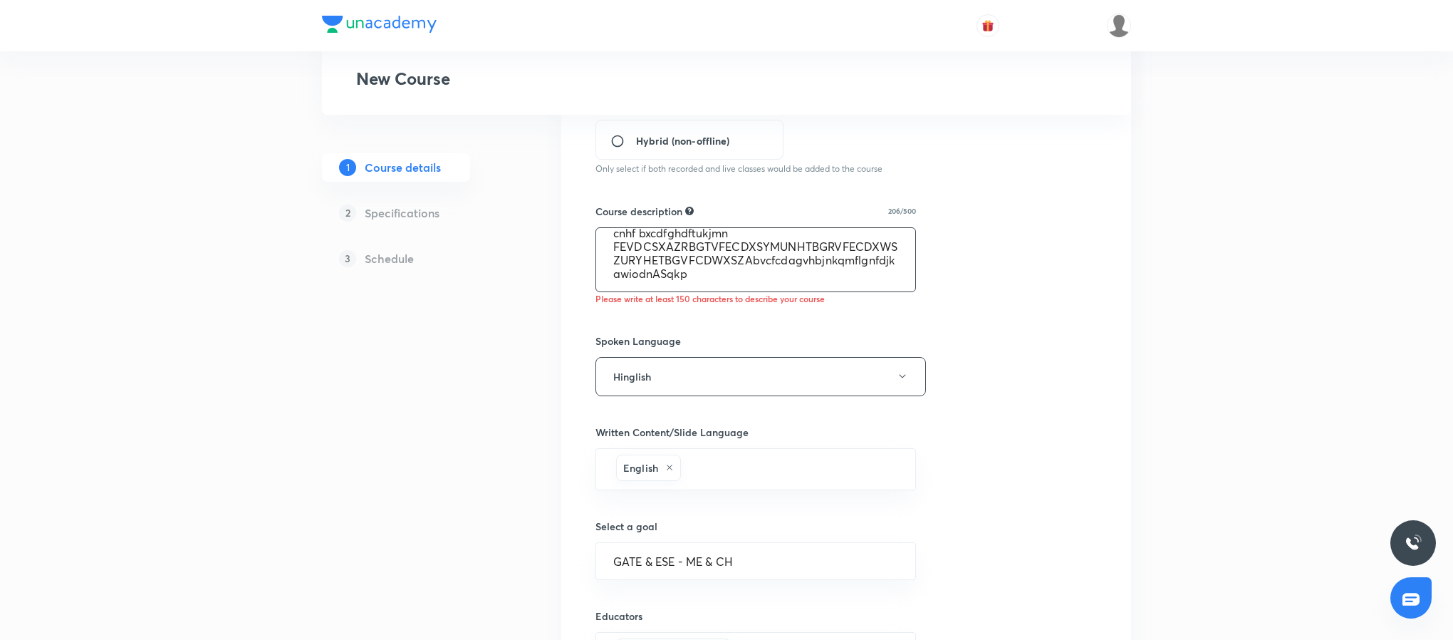
scroll to position [609, 0]
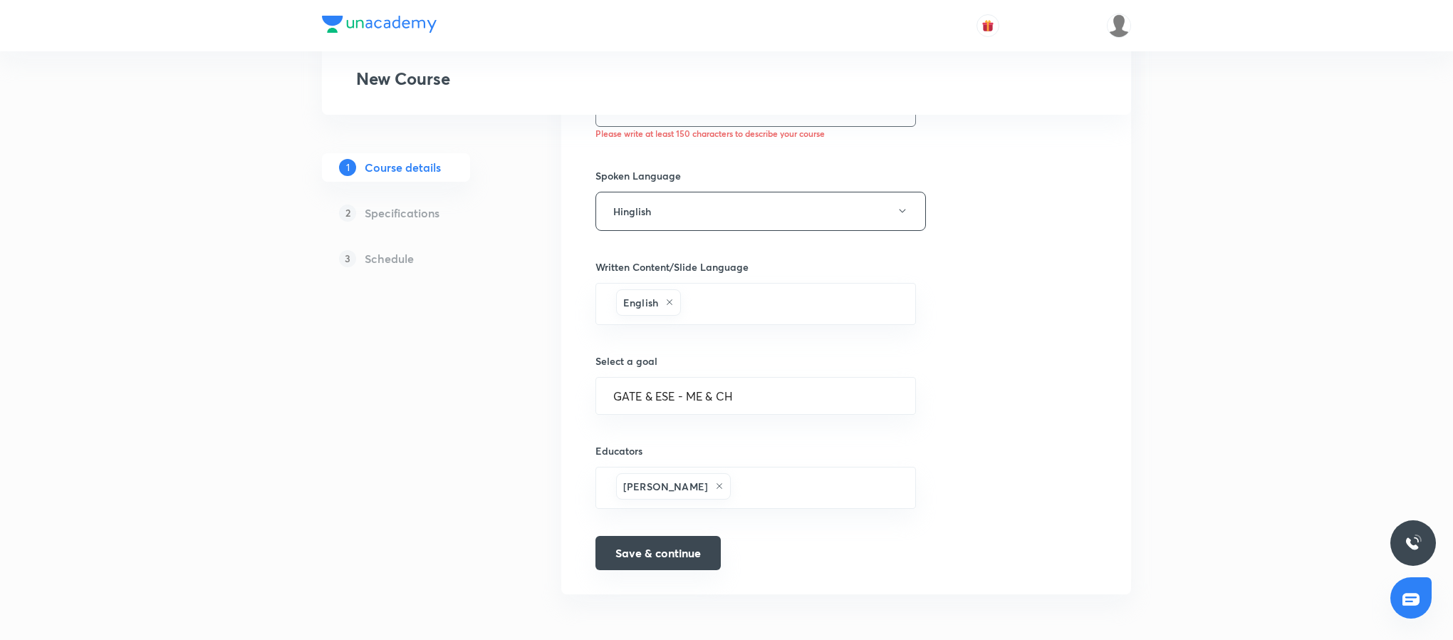
type textarea "dnmjfbcsjkanfcskjahfncsmaxhckusajncsjkabdfvdajknfvciysabdcnas,mdfGVADsrzthjxudm…"
click at [667, 563] on button "Save & continue" at bounding box center [657, 553] width 125 height 34
type input "Statergy"
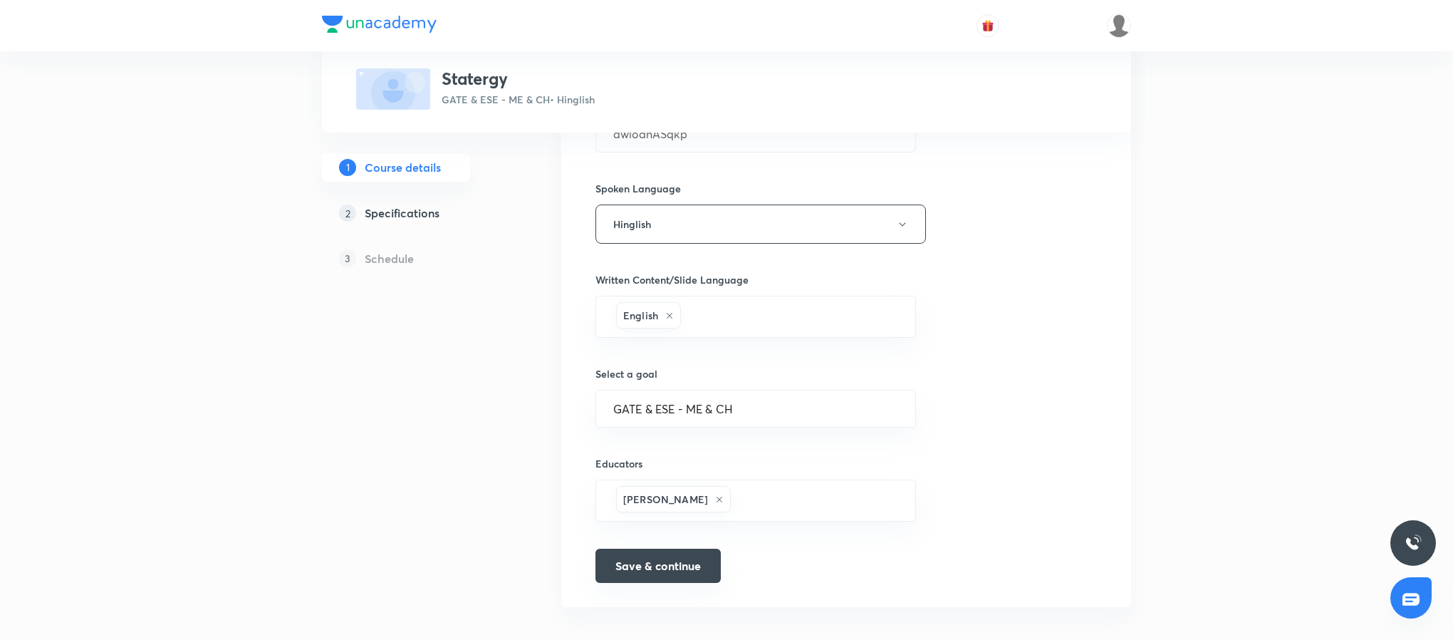
scroll to position [614, 0]
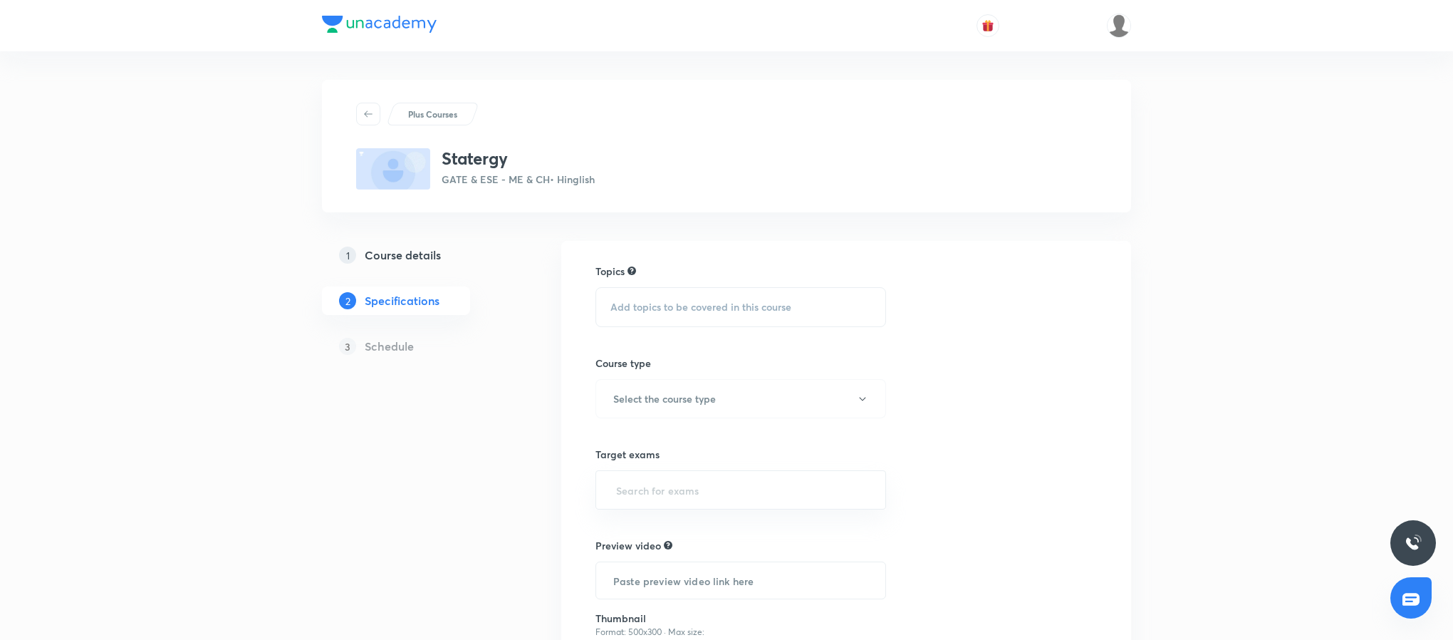
click at [682, 301] on span "Add topics to be covered in this course" at bounding box center [700, 306] width 181 height 11
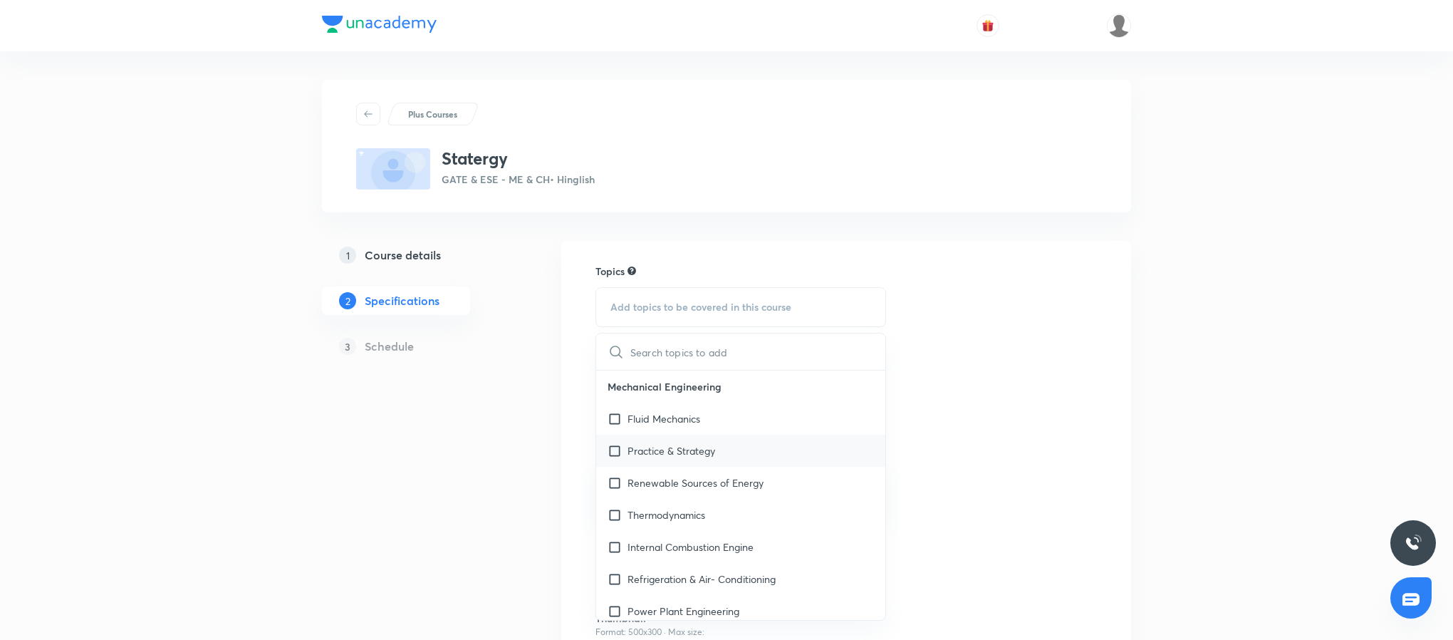
click at [652, 441] on div "Practice & Strategy" at bounding box center [740, 450] width 289 height 32
checkbox input "true"
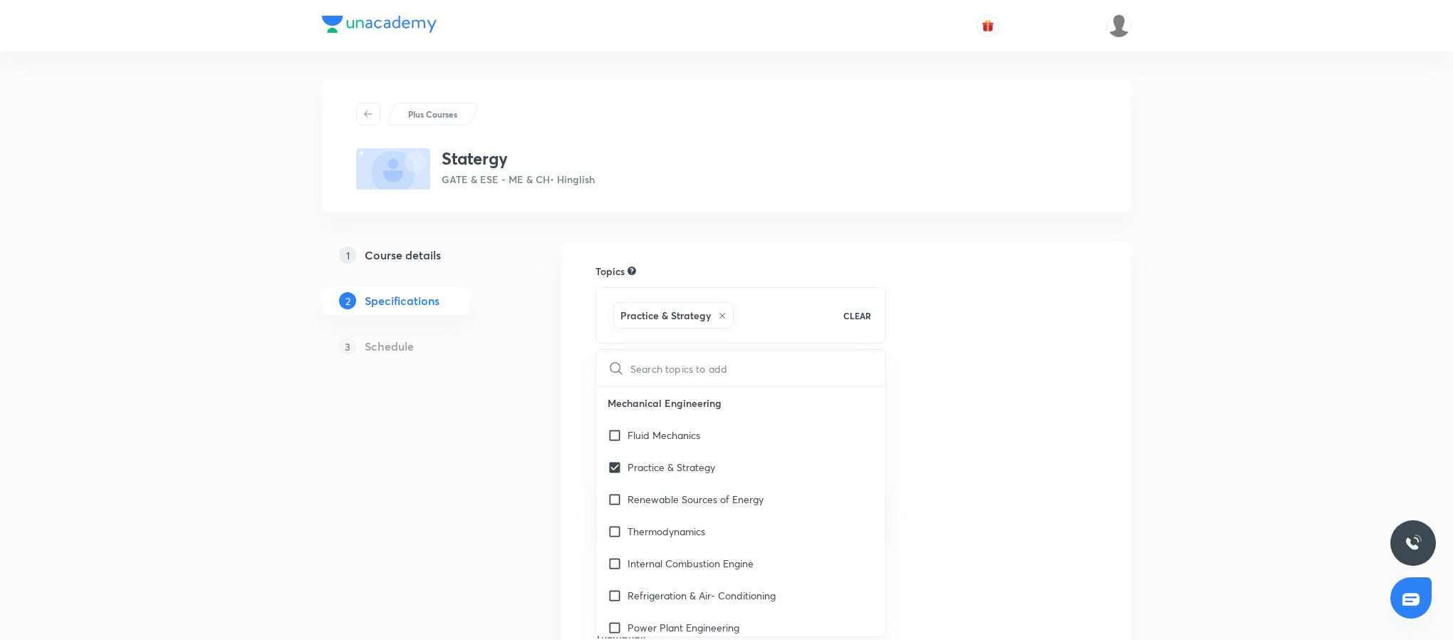
click at [1055, 408] on div "Topics Practice & Strategy CLEAR ​ Mechanical Engineering Fluid Mechanics Pract…" at bounding box center [845, 508] width 501 height 488
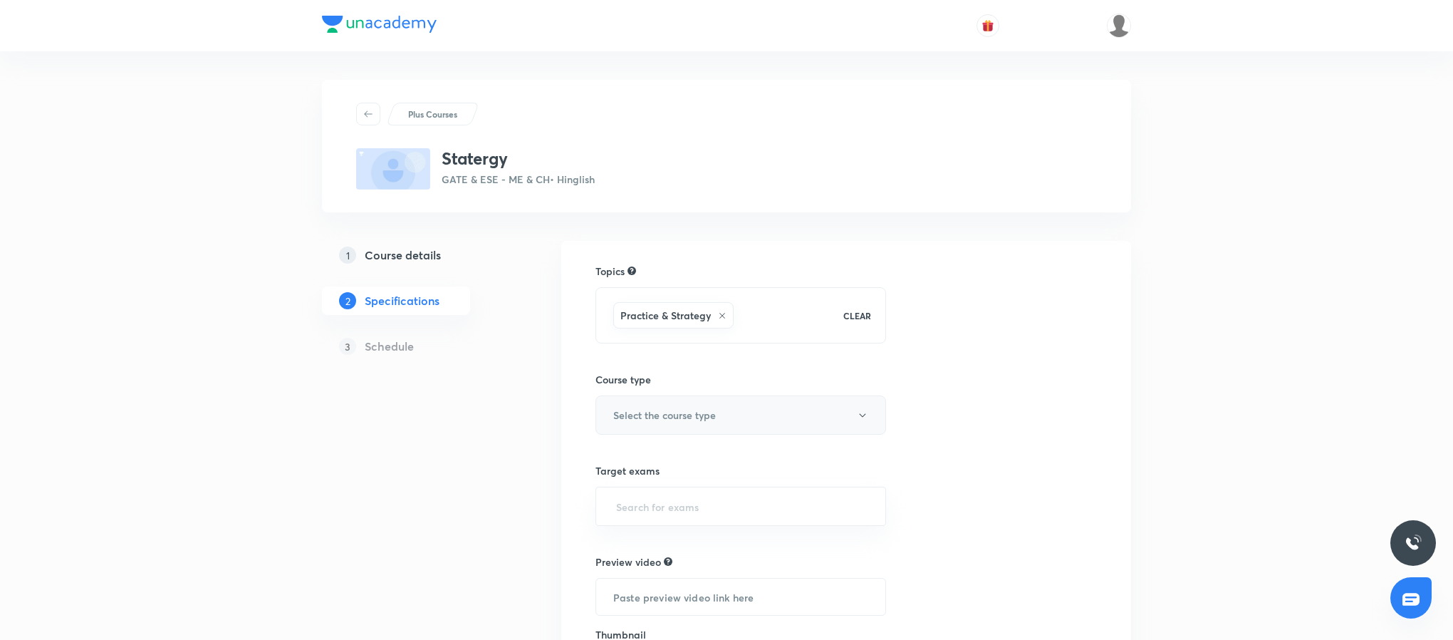
click at [701, 422] on h6 "Select the course type" at bounding box center [664, 414] width 103 height 15
click at [660, 469] on span "Crash Course" at bounding box center [756, 463] width 312 height 15
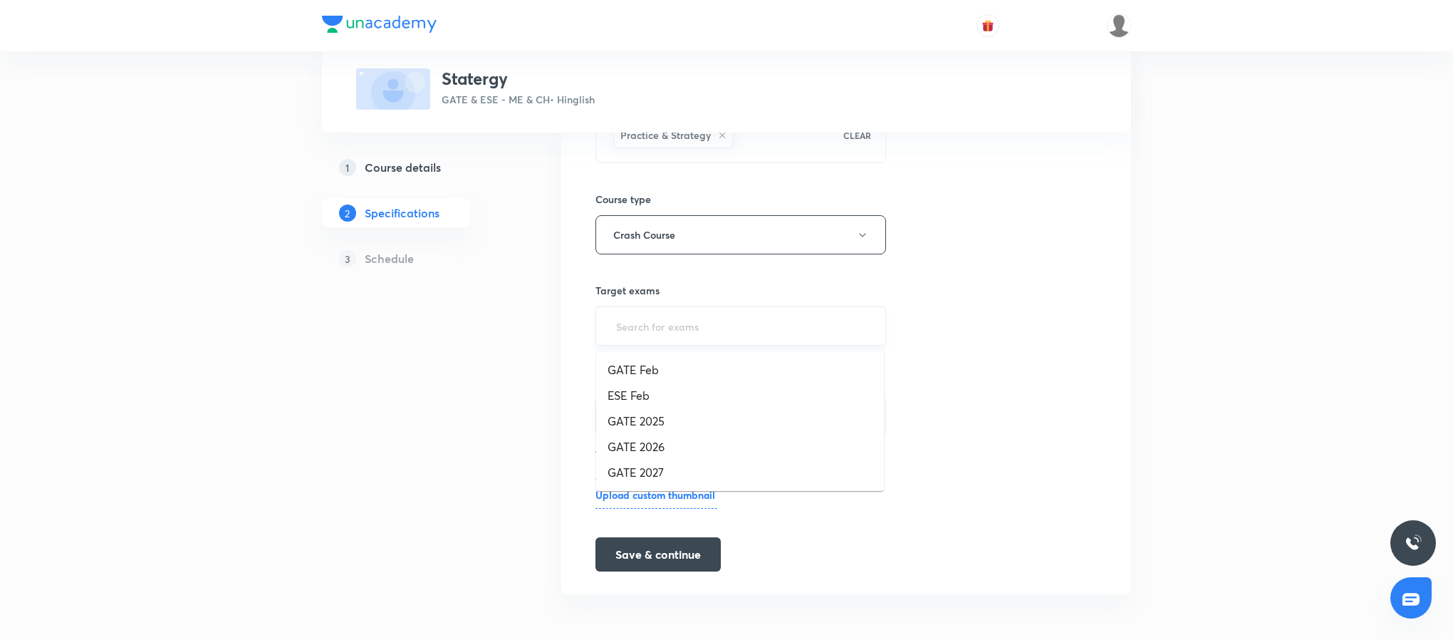
click at [725, 329] on input "text" at bounding box center [740, 326] width 255 height 26
click at [721, 452] on li "GATE 2026" at bounding box center [740, 447] width 288 height 26
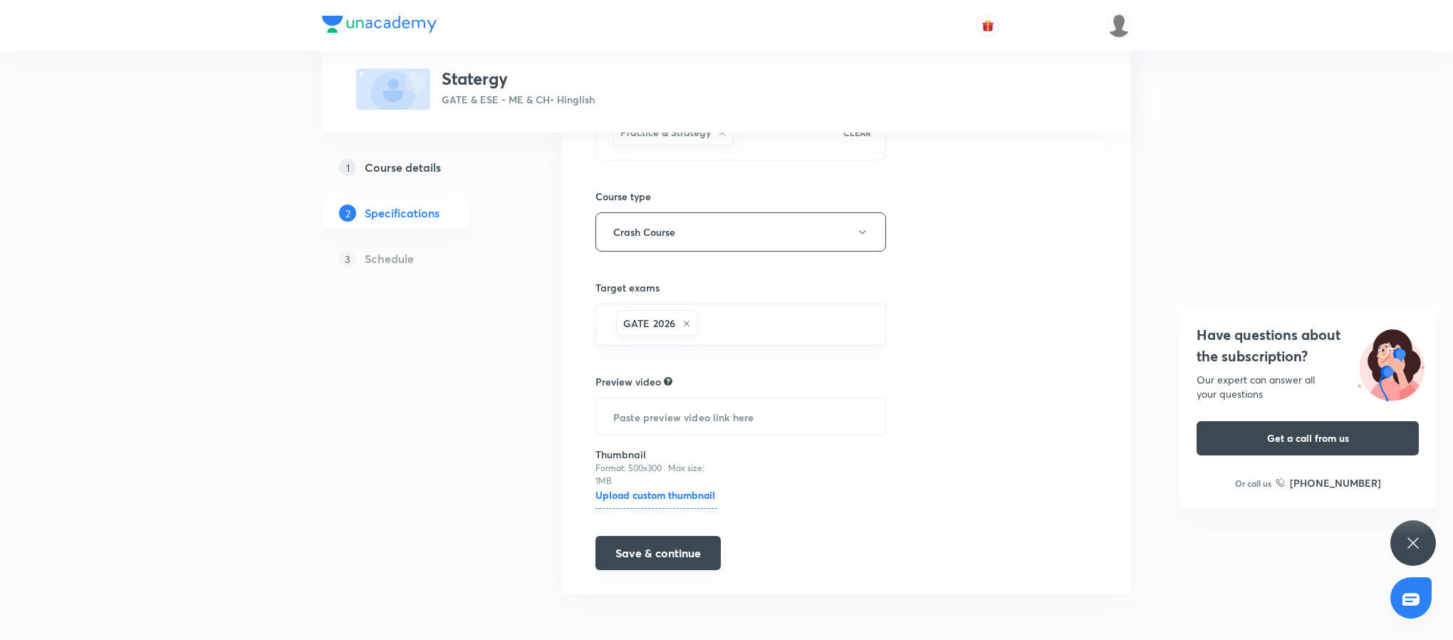
click at [674, 553] on button "Save & continue" at bounding box center [657, 553] width 125 height 34
click at [1423, 534] on div "Have questions about the subscription? Our expert can answer all your questions…" at bounding box center [1413, 543] width 46 height 46
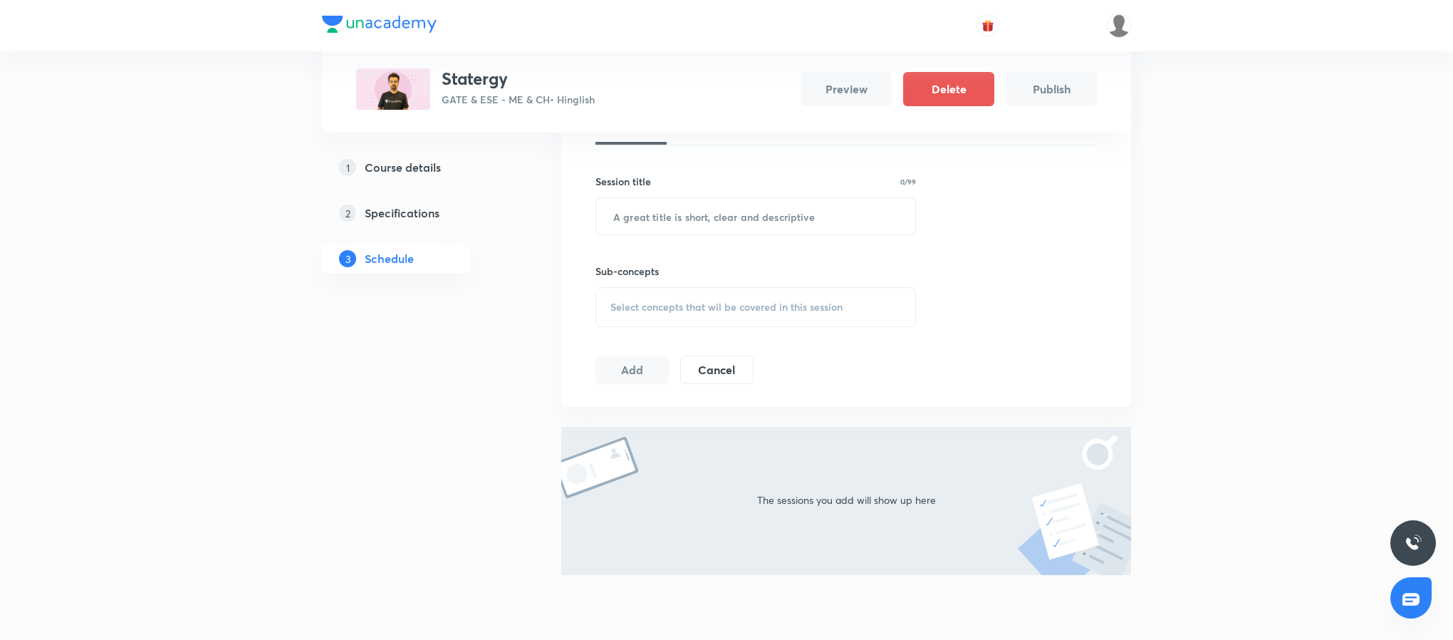
scroll to position [111, 0]
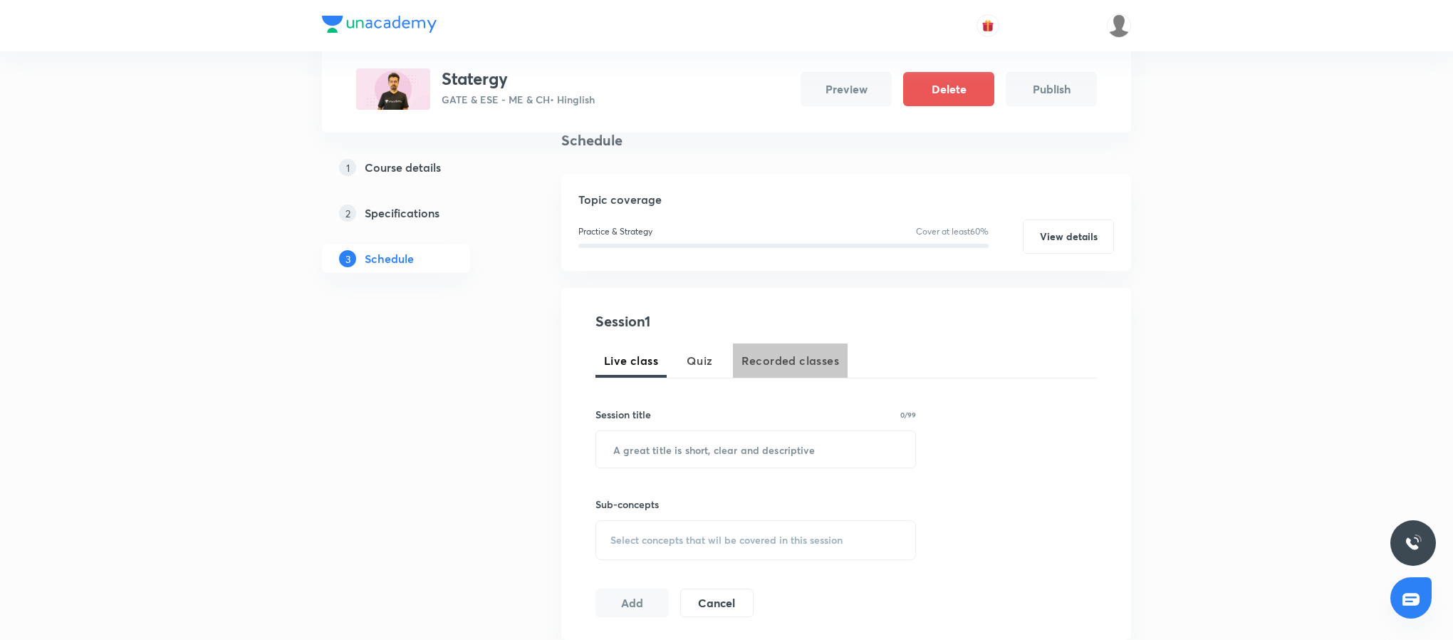
click at [778, 362] on span "Recorded classes" at bounding box center [790, 360] width 98 height 17
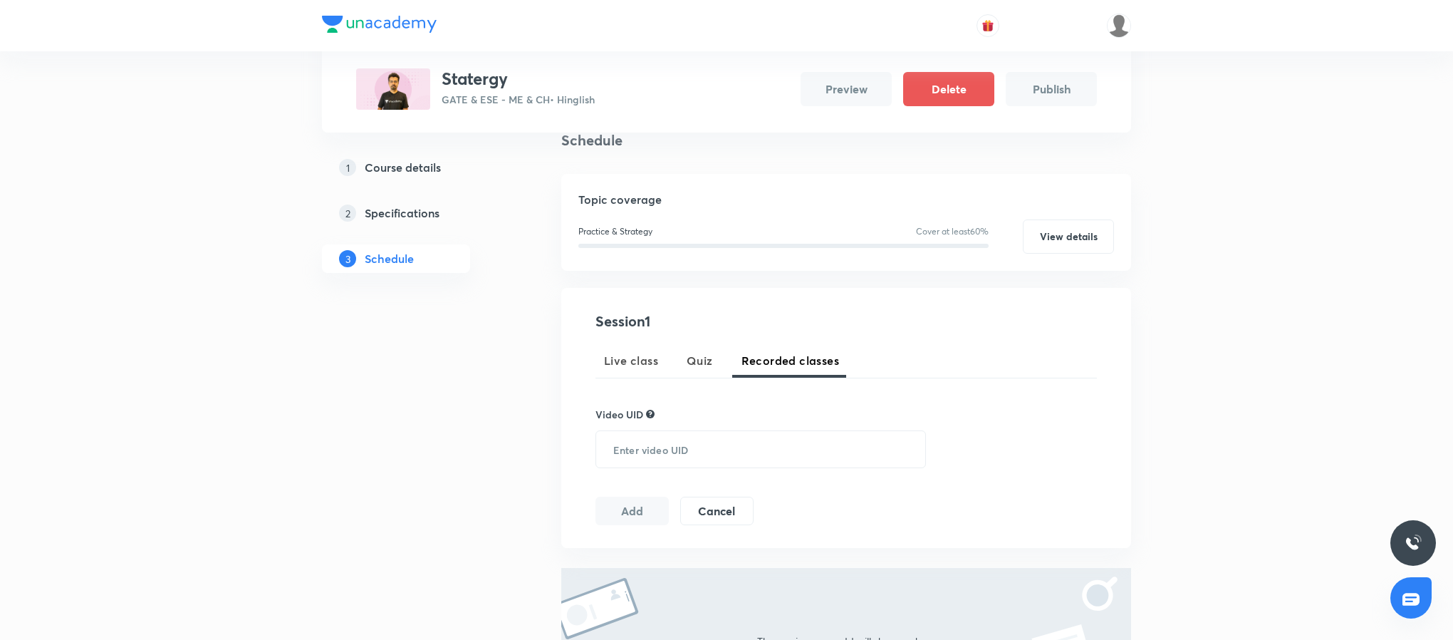
scroll to position [229, 0]
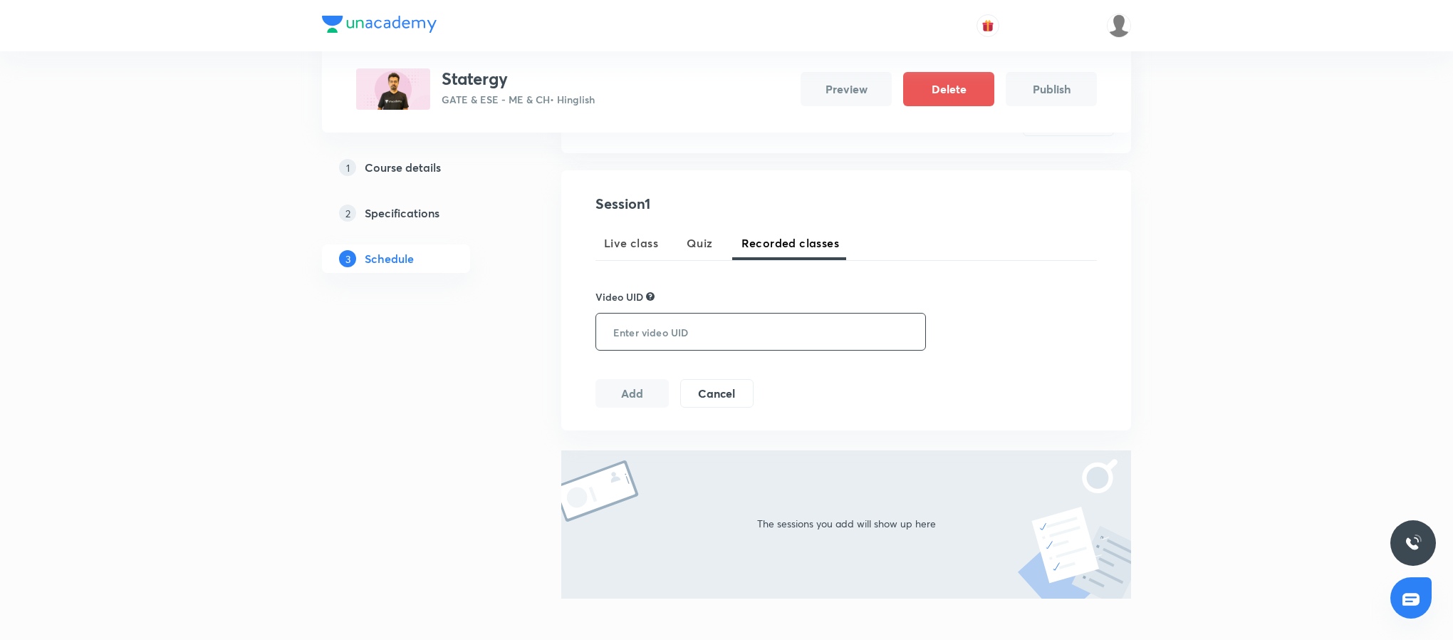
click at [699, 340] on input "text" at bounding box center [757, 331] width 323 height 36
paste input "khushraho"
type input "khushraho"
click at [652, 325] on input "khushraho" at bounding box center [757, 331] width 323 height 36
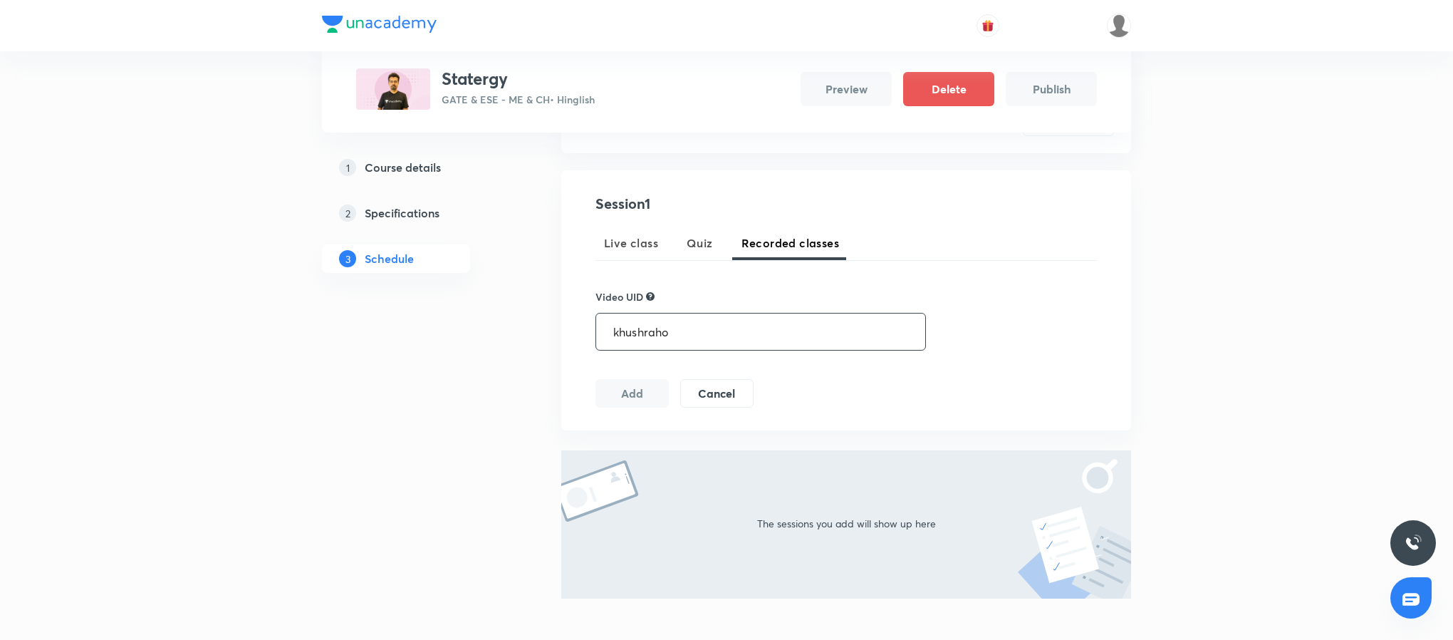
click at [652, 325] on input "khushraho" at bounding box center [757, 331] width 323 height 36
paste input "ORTDLVNX"
type input "ORTDLVNX"
